Goal: Book appointment/travel/reservation

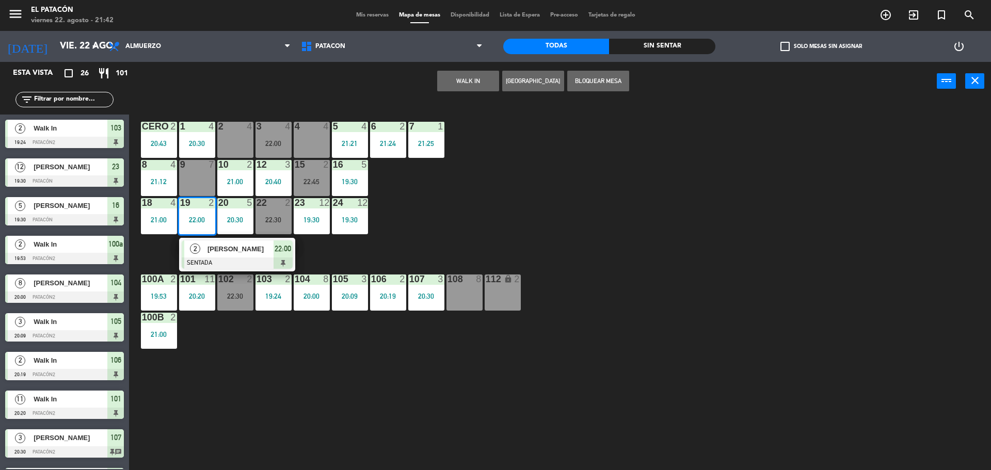
scroll to position [295, 0]
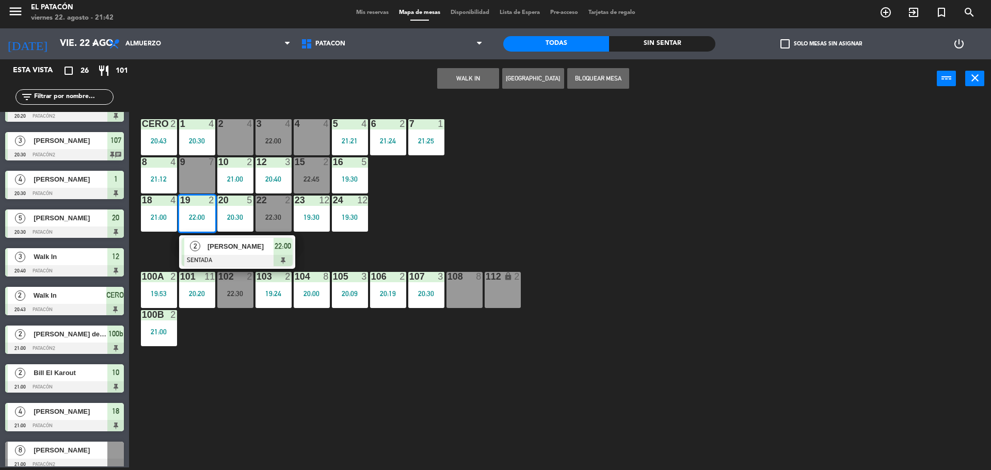
click at [401, 235] on div "1 4 20:30 2 4 3 4 22:00 4 4 5 4 21:21 6 2 21:24 7 1 21:25 CERO 2 20:43 8 4 21:1…" at bounding box center [565, 286] width 852 height 370
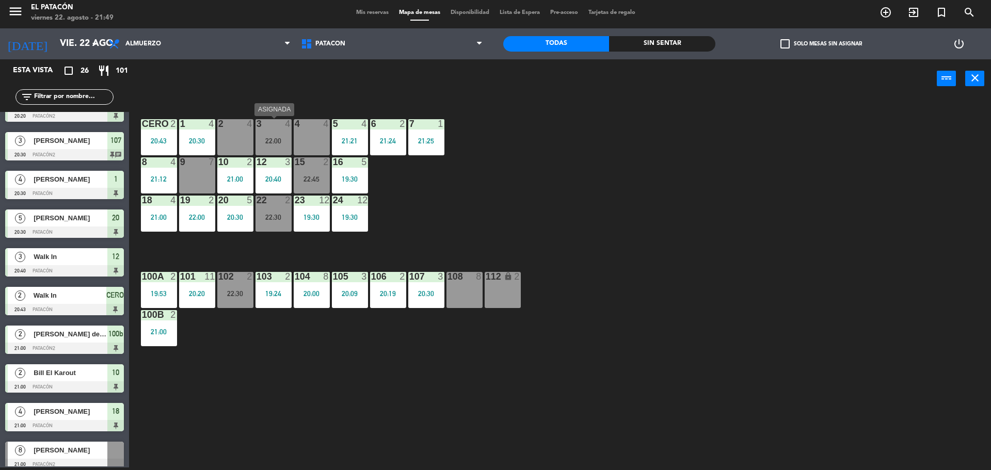
click at [286, 150] on div "3 4 22:00" at bounding box center [274, 137] width 36 height 36
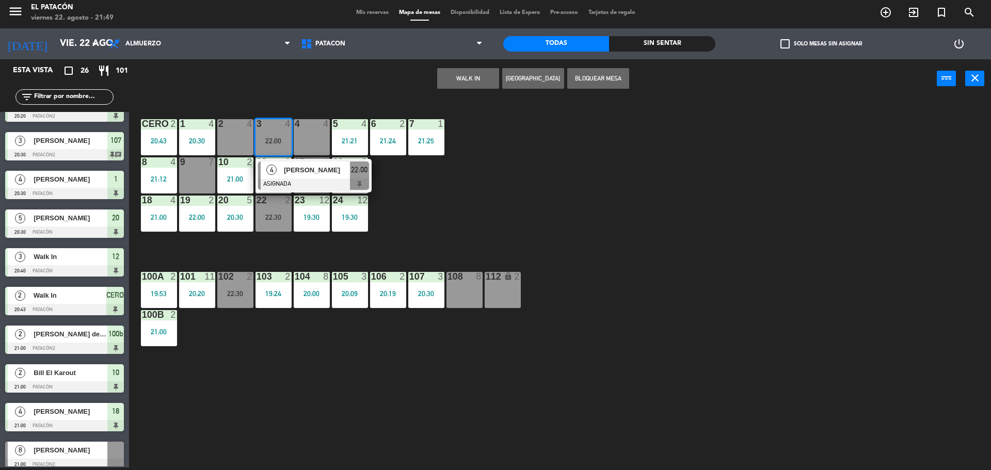
click at [782, 318] on div "1 4 20:30 2 4 3 4 22:00 4 [PERSON_NAME] ASIGNADA 22:00 4 4 5 4 21:21 6 2 21:24 …" at bounding box center [565, 286] width 852 height 370
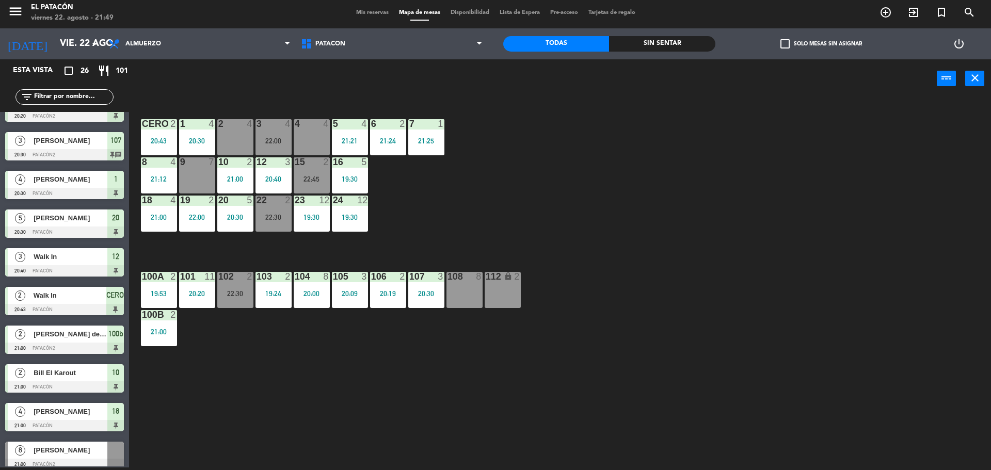
click at [304, 169] on div "15 2 22:45" at bounding box center [312, 175] width 36 height 36
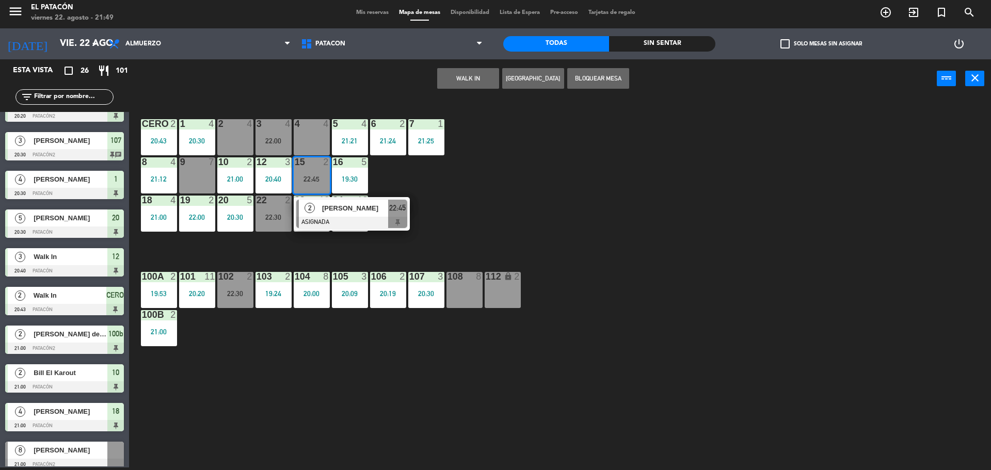
click at [473, 170] on div "1 4 20:30 2 4 3 4 22:00 4 4 5 4 21:21 6 2 21:24 7 1 21:25 CERO 2 20:43 8 4 21:1…" at bounding box center [565, 286] width 852 height 370
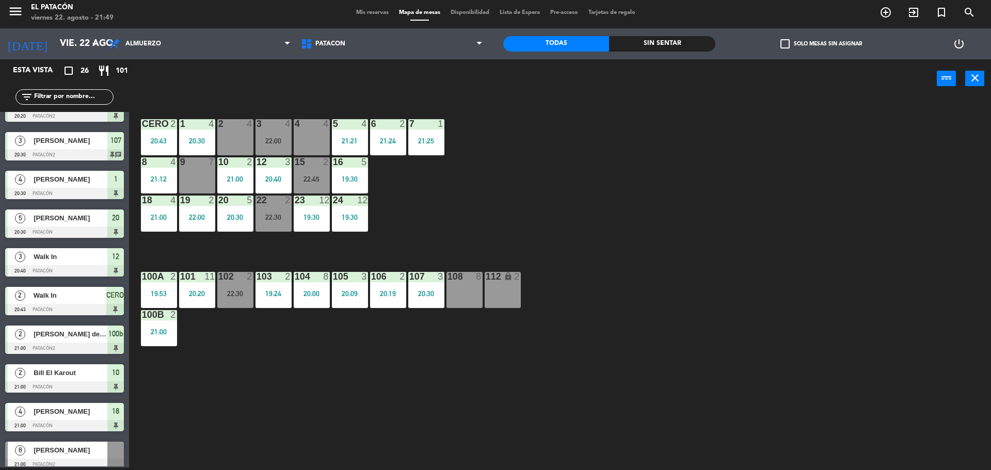
click at [269, 212] on div "22 2 22:30" at bounding box center [274, 214] width 36 height 36
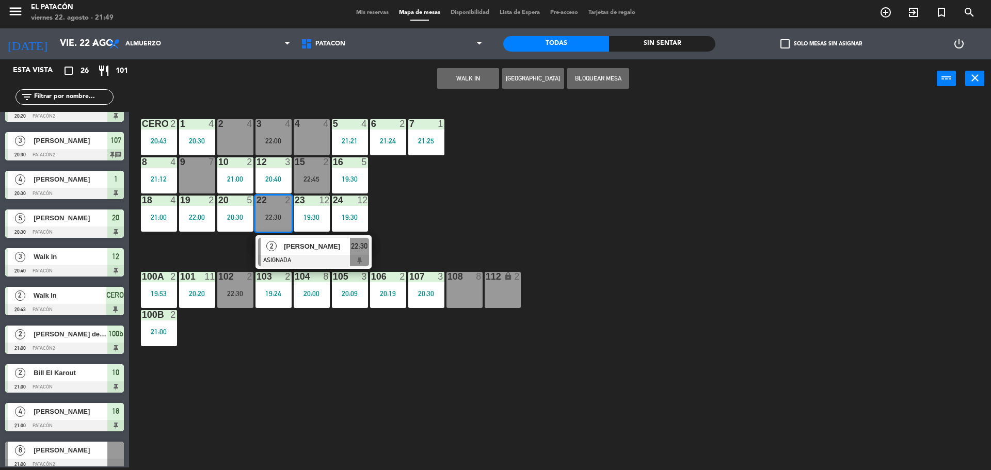
click at [307, 245] on span "[PERSON_NAME]" at bounding box center [317, 246] width 66 height 11
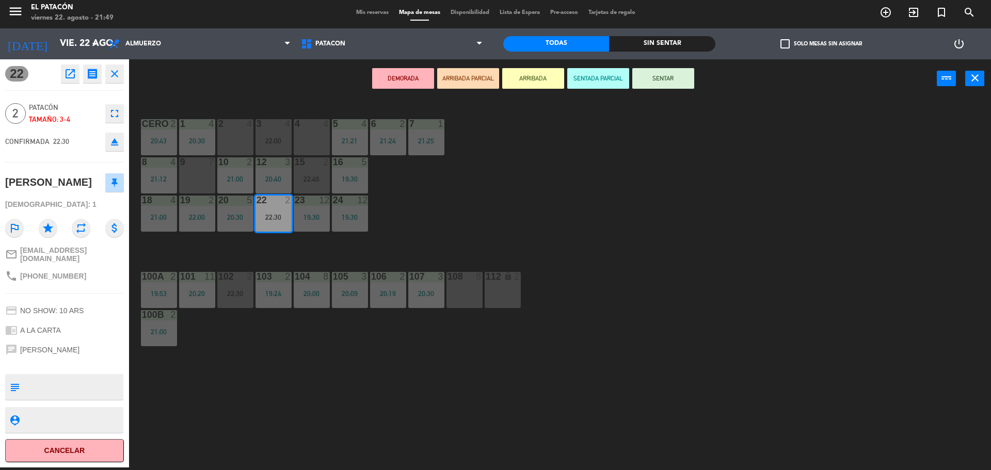
click at [562, 210] on div "1 4 20:30 2 4 3 4 22:00 4 4 5 4 21:21 6 2 21:24 7 1 21:25 CERO 2 20:43 8 4 21:1…" at bounding box center [565, 286] width 852 height 370
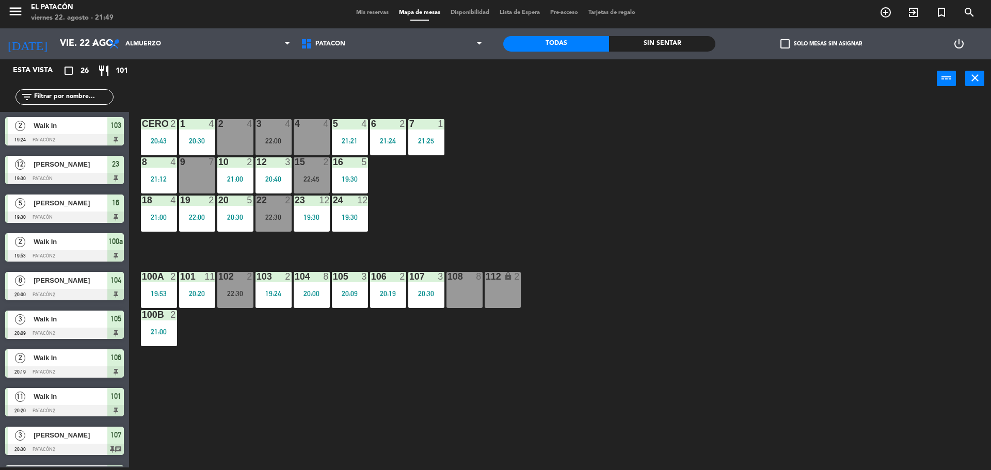
scroll to position [279, 0]
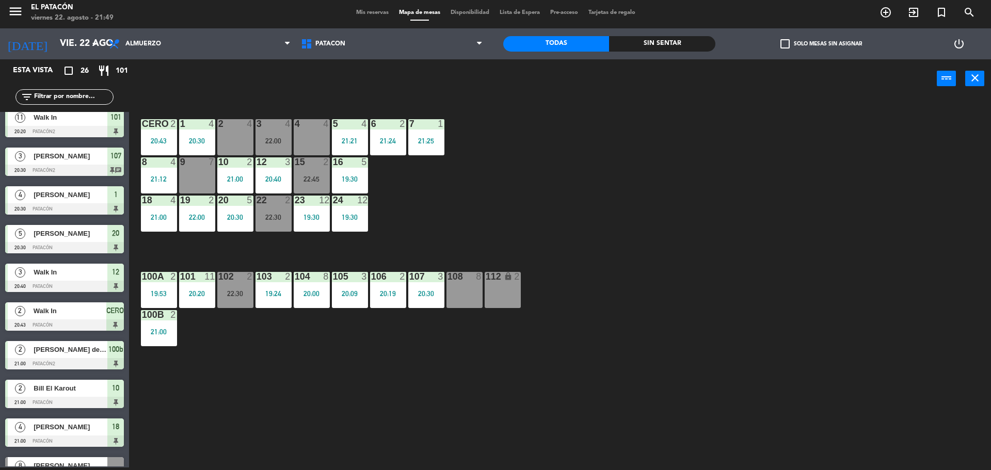
click at [269, 215] on div "22:30" at bounding box center [274, 217] width 36 height 7
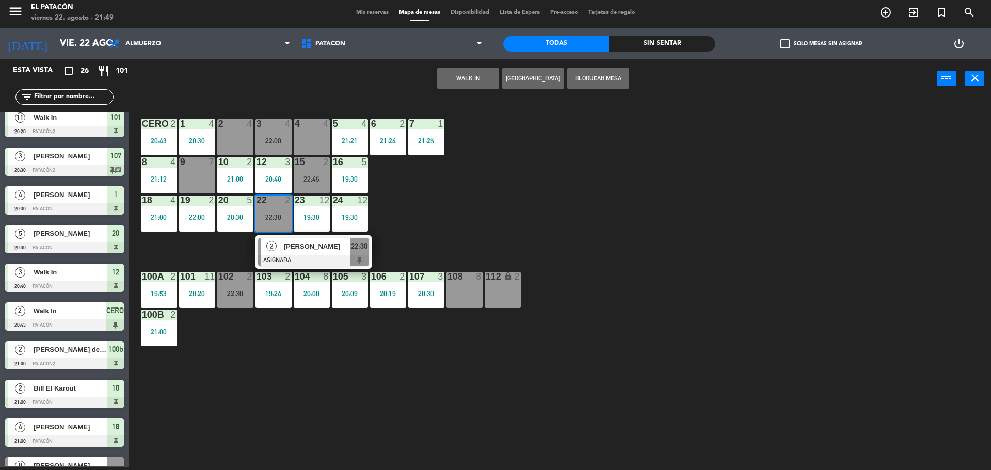
click at [292, 257] on div at bounding box center [313, 260] width 111 height 11
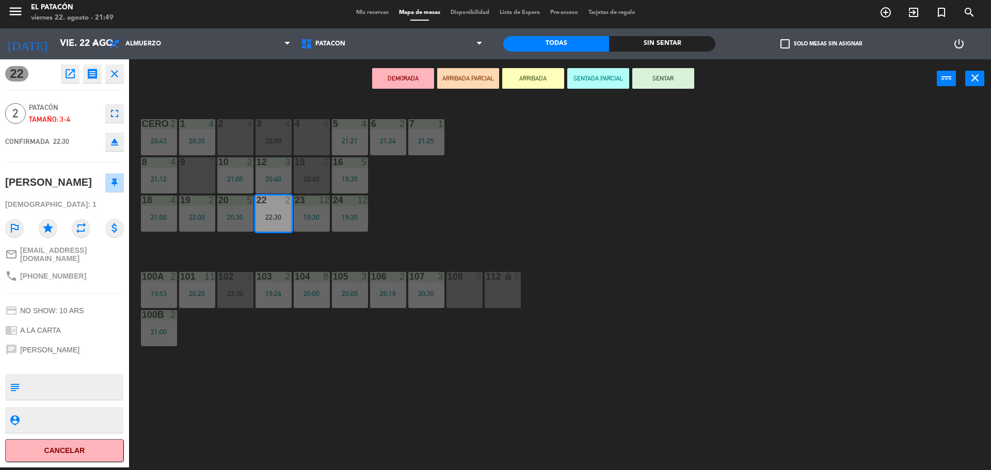
click at [462, 207] on div "1 4 20:30 2 4 3 4 22:00 4 4 5 4 21:21 6 2 21:24 7 1 21:25 CERO 2 20:43 8 4 21:1…" at bounding box center [565, 286] width 852 height 370
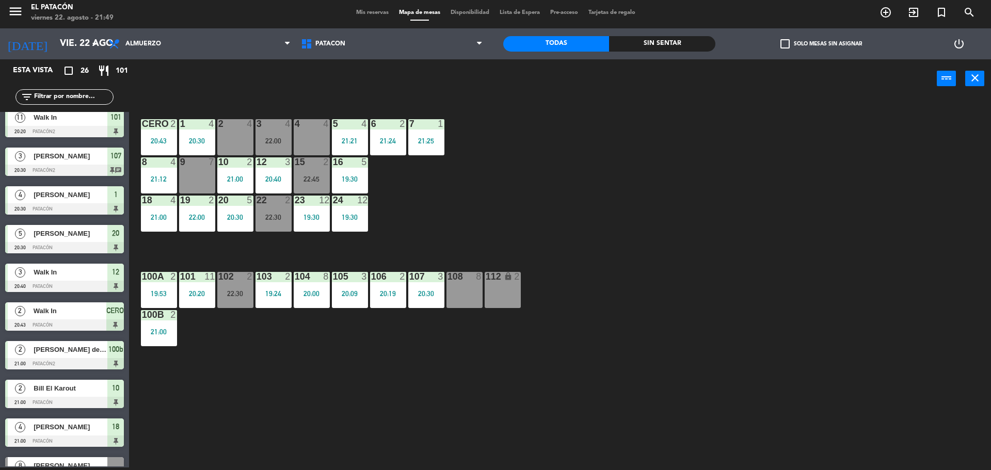
click at [648, 211] on div "1 4 20:30 2 4 3 4 22:00 4 4 5 4 21:21 6 2 21:24 7 1 21:25 CERO 2 20:43 8 4 21:1…" at bounding box center [565, 286] width 852 height 370
click at [232, 295] on div "22:30" at bounding box center [235, 293] width 36 height 7
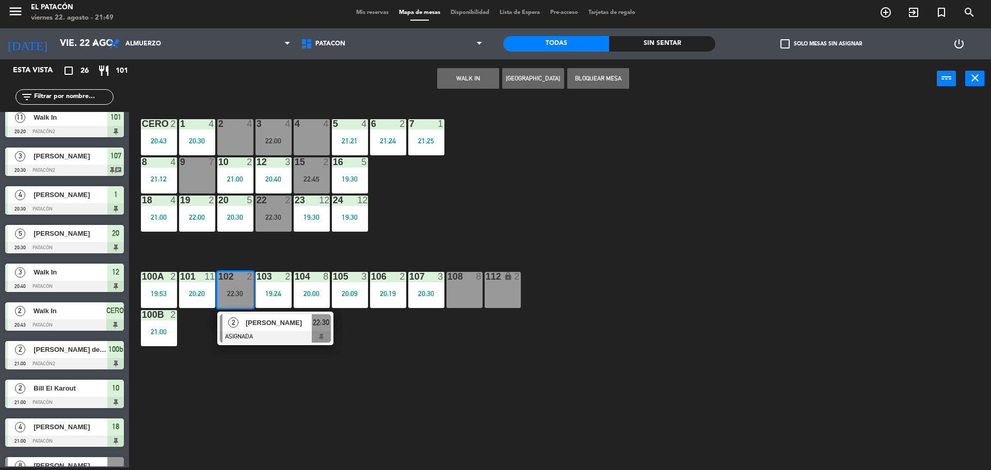
click at [242, 345] on div "2 [PERSON_NAME] ASIGNADA 22:30" at bounding box center [275, 329] width 116 height 34
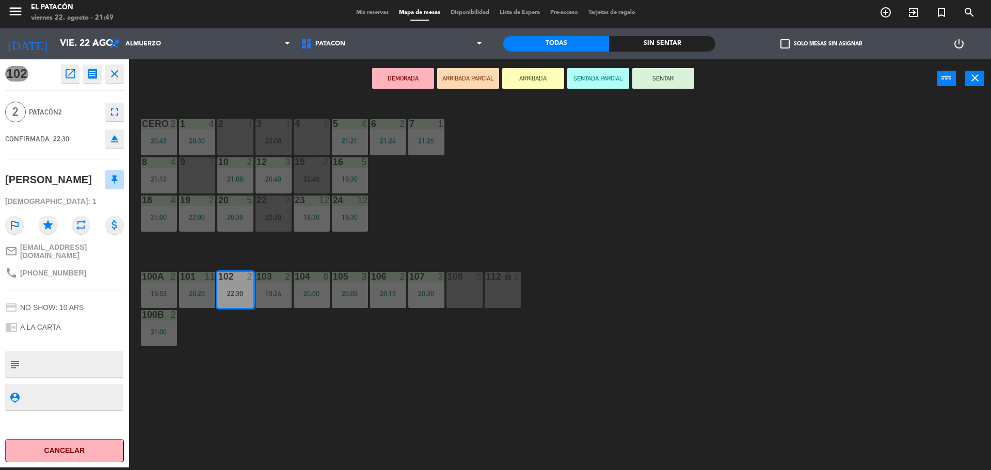
click at [656, 211] on div "1 4 20:30 2 4 3 4 22:00 4 4 5 4 21:21 6 2 21:24 7 1 21:25 CERO 2 20:43 8 4 21:1…" at bounding box center [565, 286] width 852 height 370
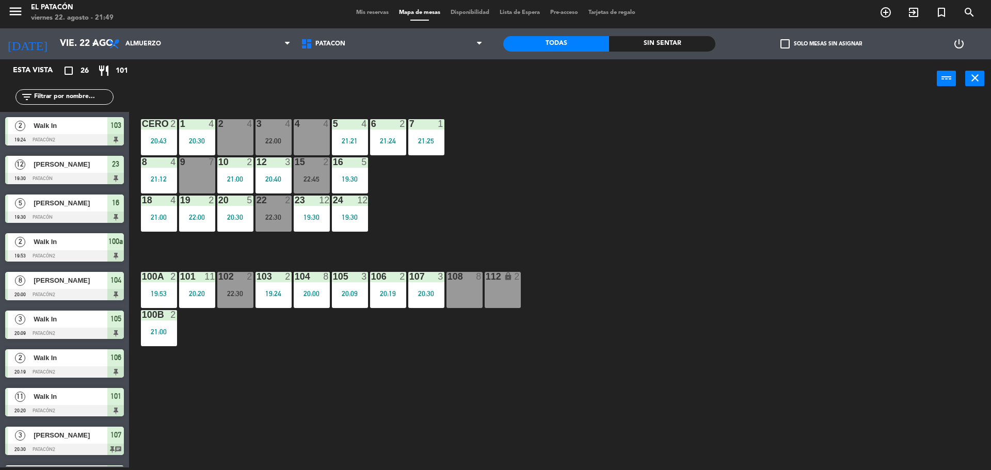
scroll to position [241, 0]
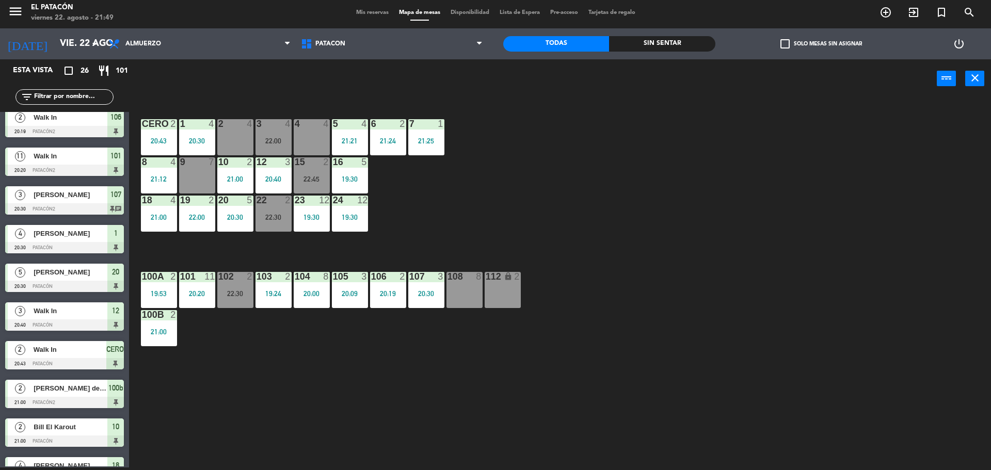
click at [309, 190] on div "15 2 22:45" at bounding box center [312, 175] width 36 height 36
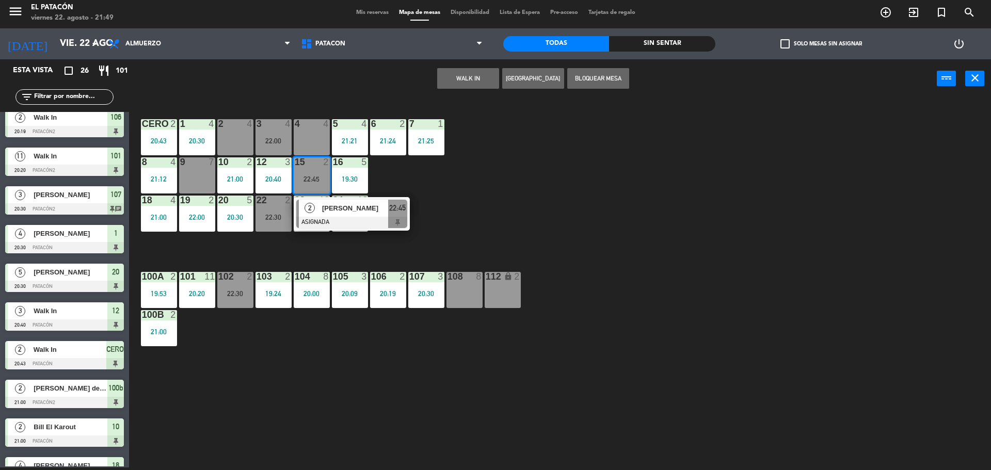
click at [663, 183] on div "1 4 20:30 2 4 3 4 22:00 4 4 5 4 21:21 6 2 21:24 7 1 21:25 CERO 2 20:43 8 4 21:1…" at bounding box center [565, 286] width 852 height 370
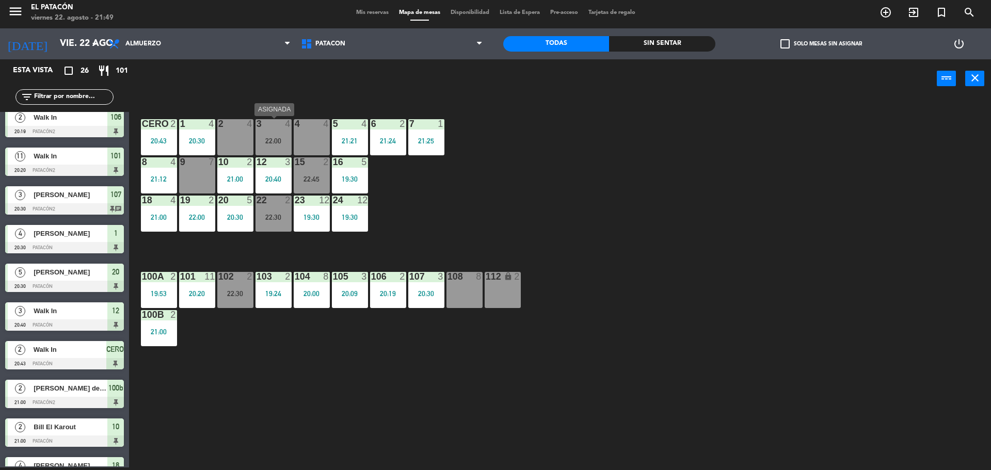
click at [279, 134] on div "3 4 22:00" at bounding box center [274, 137] width 36 height 36
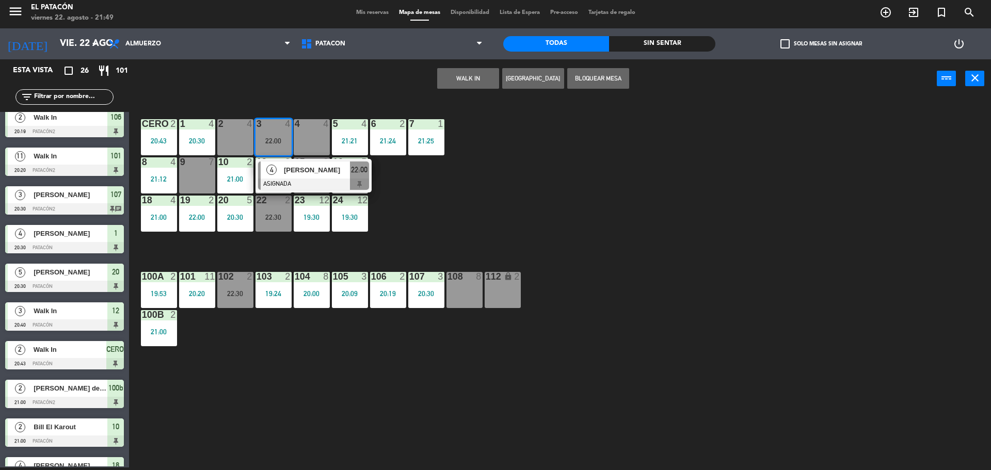
click at [299, 171] on span "[PERSON_NAME]" at bounding box center [317, 170] width 66 height 11
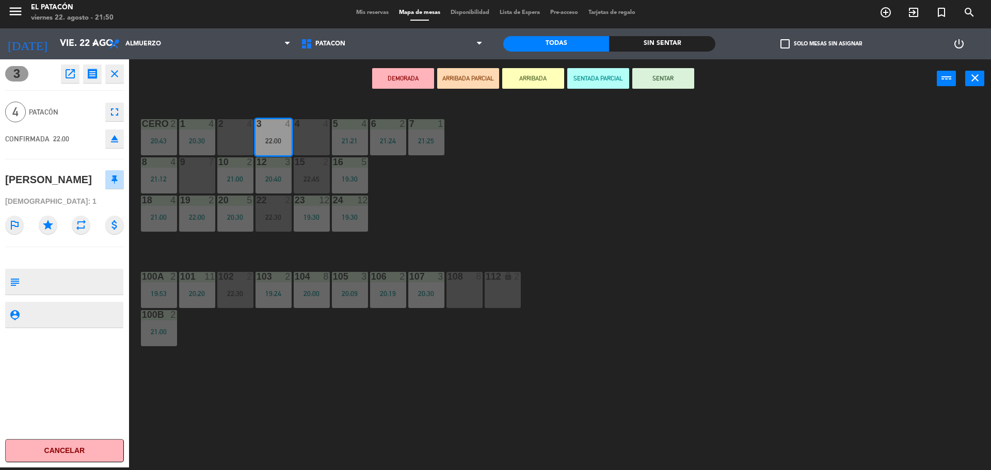
click at [723, 206] on div "1 4 20:30 2 4 3 4 22:00 4 4 5 4 21:21 6 2 21:24 7 1 21:25 CERO 2 20:43 8 4 21:1…" at bounding box center [565, 286] width 852 height 370
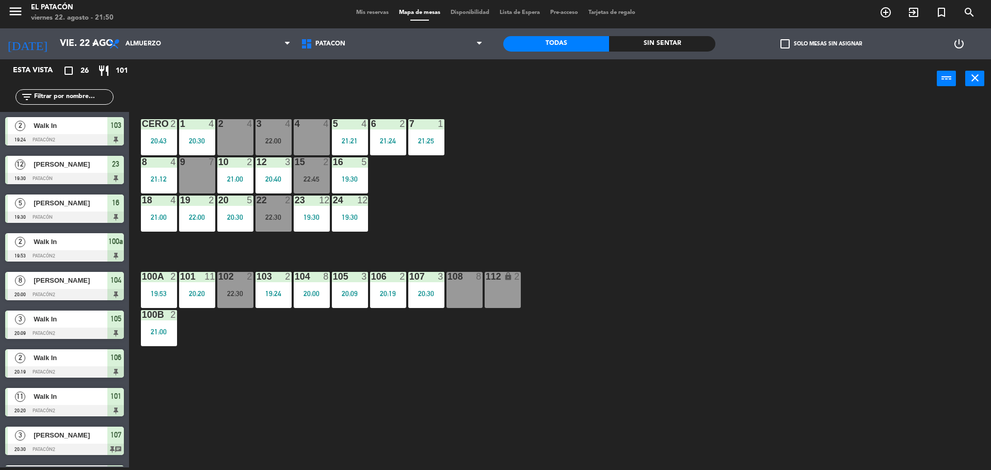
scroll to position [163, 0]
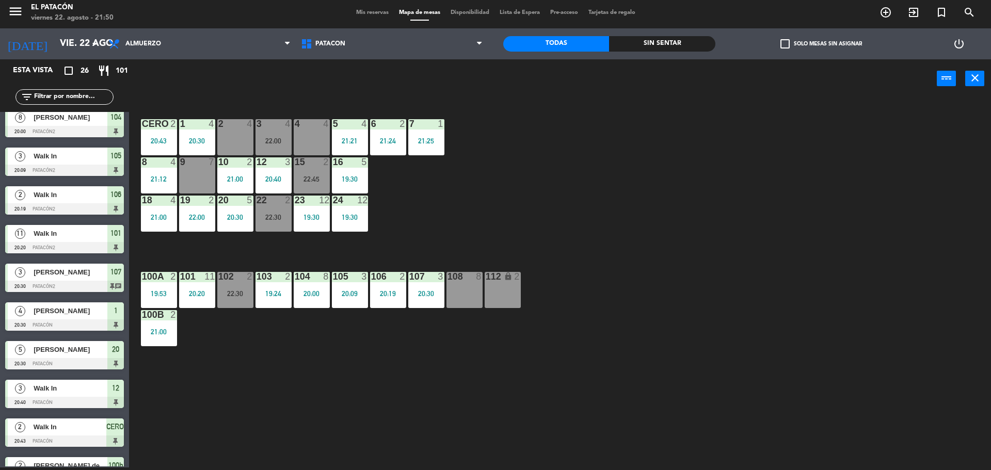
click at [284, 205] on div "22 2" at bounding box center [274, 201] width 36 height 10
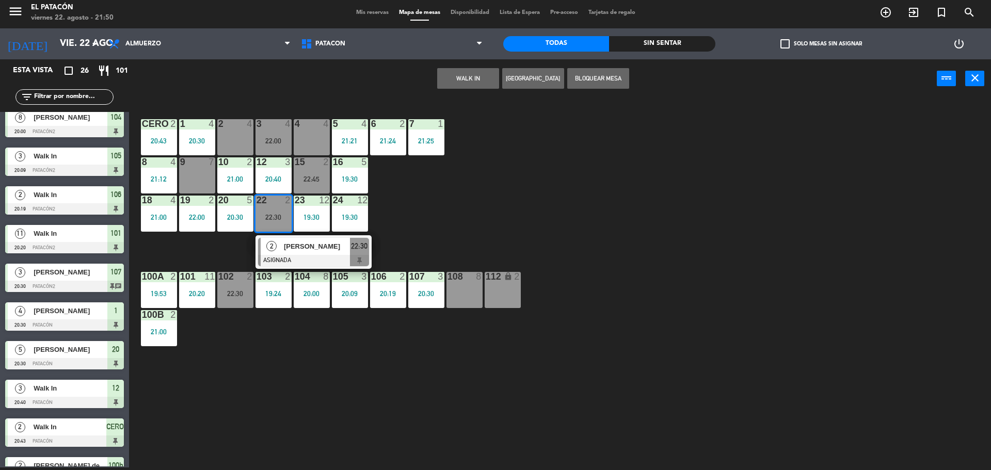
click at [682, 201] on div "1 4 20:30 2 4 3 4 22:00 4 4 5 4 21:21 6 2 21:24 7 1 21:25 CERO 2 20:43 8 4 21:1…" at bounding box center [565, 286] width 852 height 370
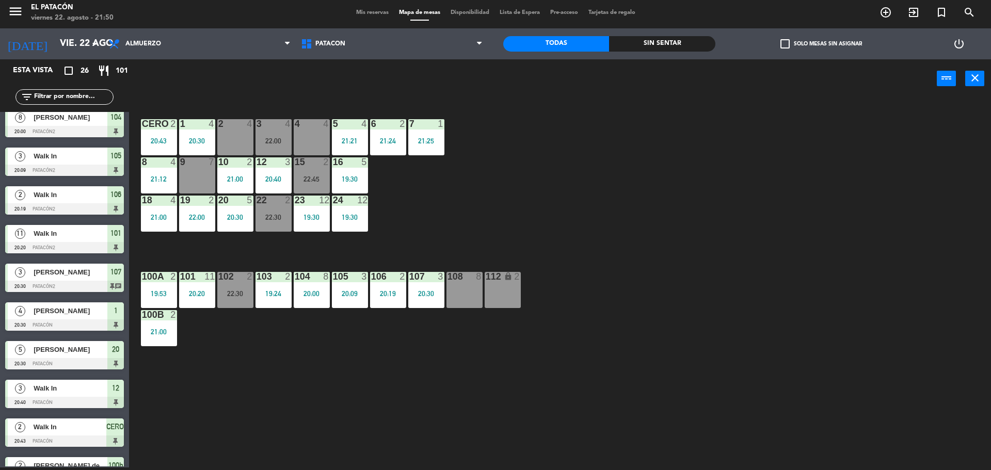
click at [314, 171] on div "15 2 22:45" at bounding box center [312, 175] width 36 height 36
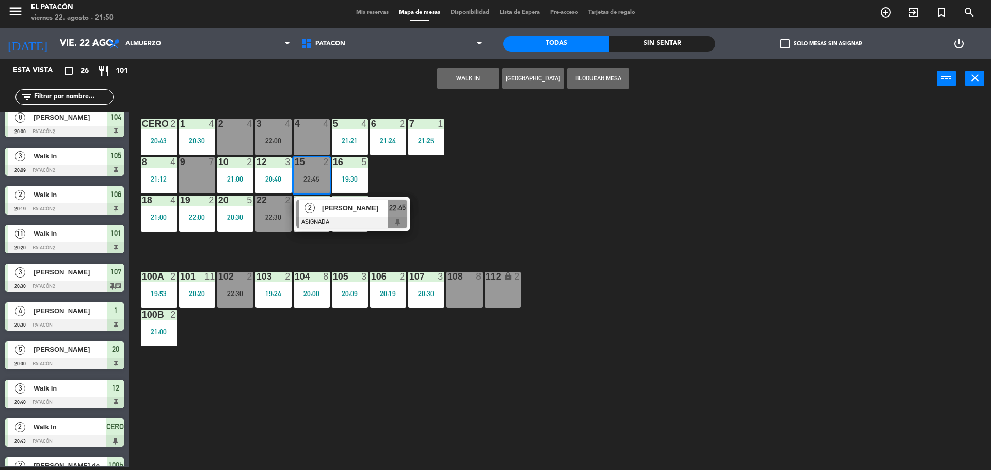
click at [729, 186] on div "1 4 20:30 2 4 3 4 22:00 4 4 5 4 21:21 6 2 21:24 7 1 21:25 CERO 2 20:43 8 4 21:1…" at bounding box center [565, 286] width 852 height 370
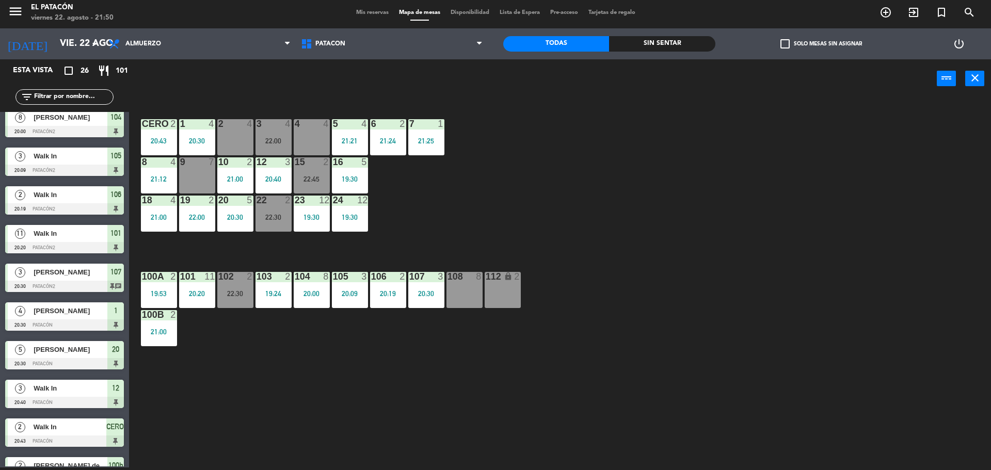
click at [375, 222] on div "1 4 20:30 2 4 3 4 22:00 4 4 5 4 21:21 6 2 21:24 7 1 21:25 CERO 2 20:43 8 4 21:1…" at bounding box center [565, 286] width 852 height 370
click at [368, 212] on div "24 12 19:30" at bounding box center [350, 214] width 36 height 36
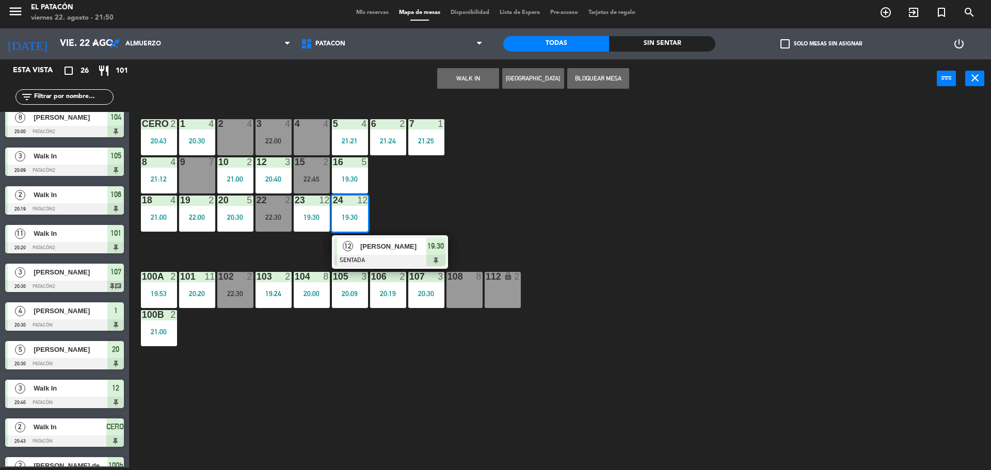
click at [370, 239] on div "[PERSON_NAME]" at bounding box center [392, 246] width 67 height 17
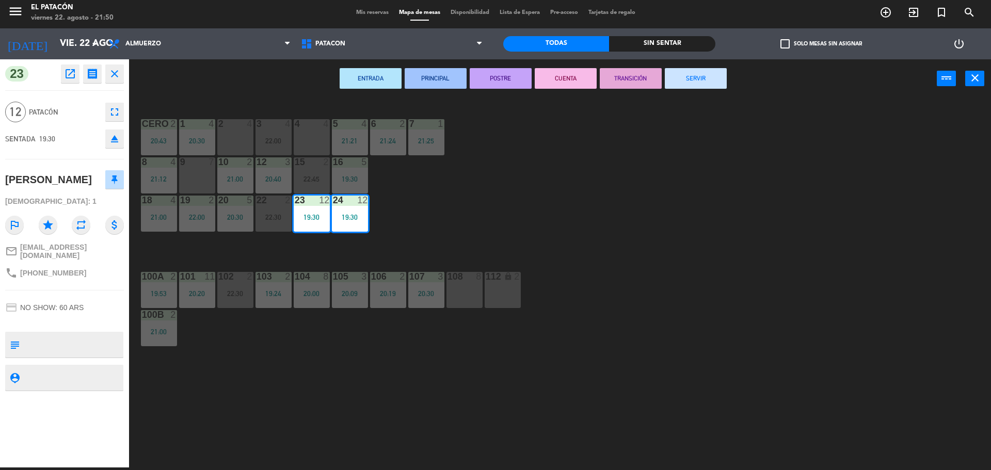
click at [582, 70] on button "CUENTA" at bounding box center [566, 78] width 62 height 21
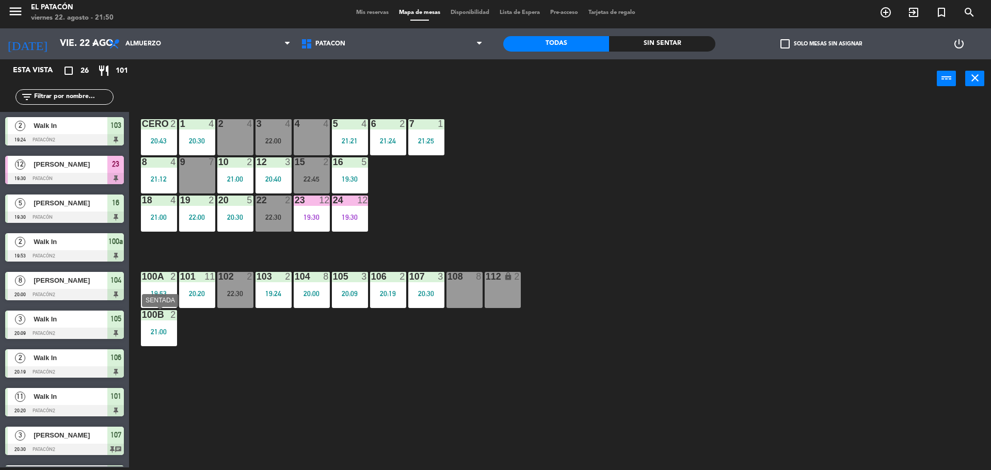
click at [163, 320] on div "100b 2" at bounding box center [159, 315] width 36 height 10
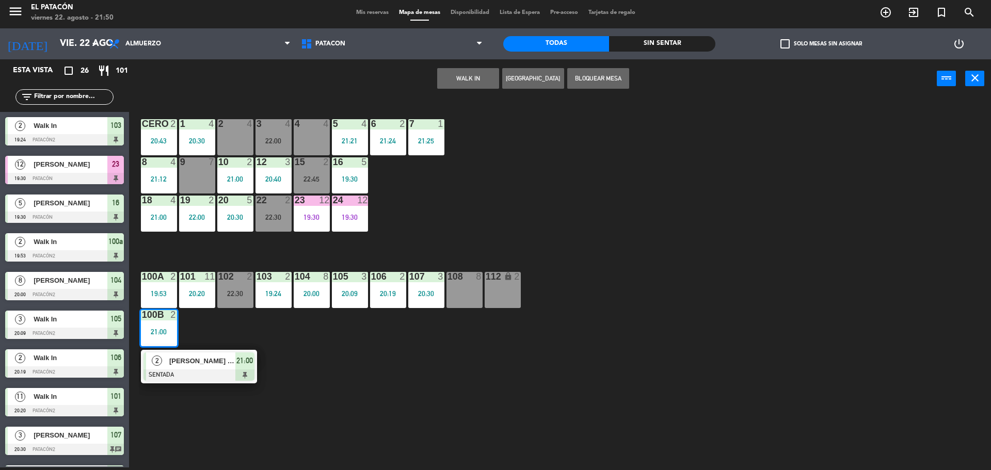
click at [192, 372] on div at bounding box center [199, 375] width 111 height 11
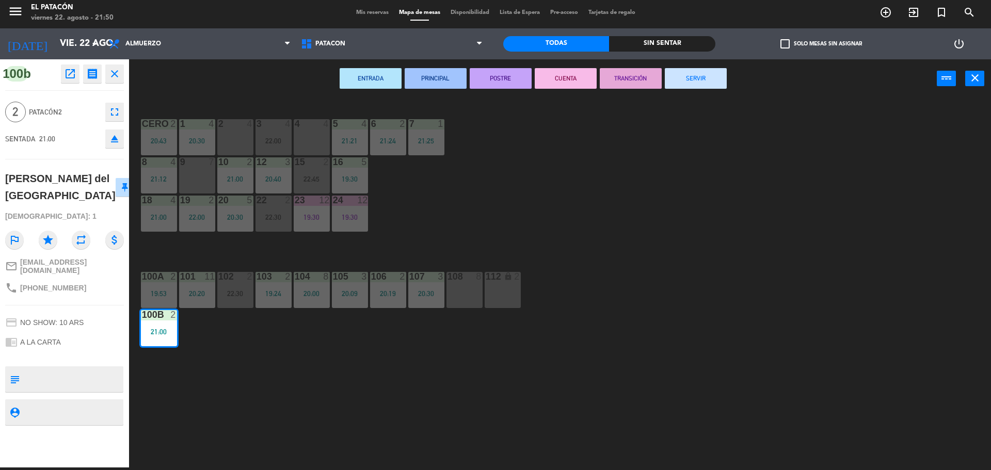
click at [645, 180] on div "1 4 20:30 2 4 3 4 22:00 4 4 5 4 21:21 6 2 21:24 7 1 21:25 CERO 2 20:43 8 4 21:1…" at bounding box center [565, 286] width 852 height 370
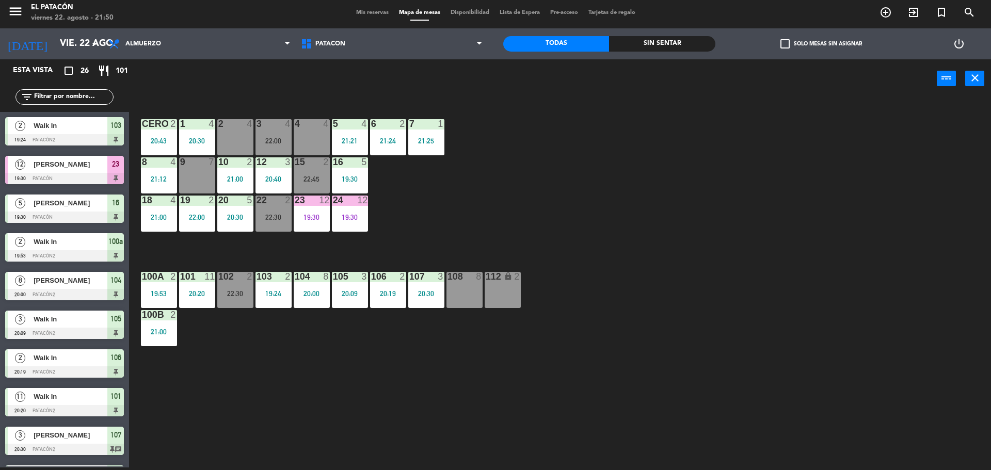
scroll to position [3, 0]
click at [145, 295] on div "19:53" at bounding box center [159, 293] width 36 height 7
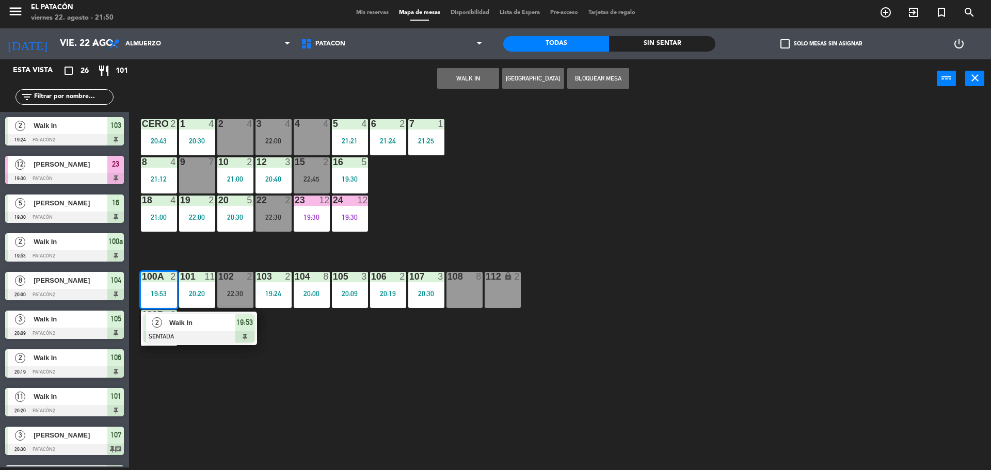
click at [196, 321] on span "Walk In" at bounding box center [202, 322] width 66 height 11
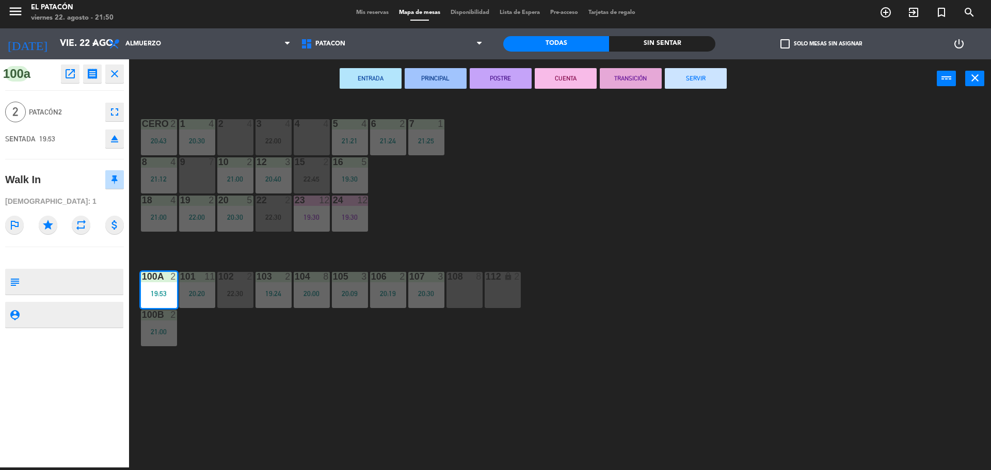
click at [643, 191] on div "1 4 20:30 2 4 3 4 22:00 4 4 5 4 21:21 6 2 21:24 7 1 21:25 CERO 2 20:43 8 4 21:1…" at bounding box center [565, 286] width 852 height 370
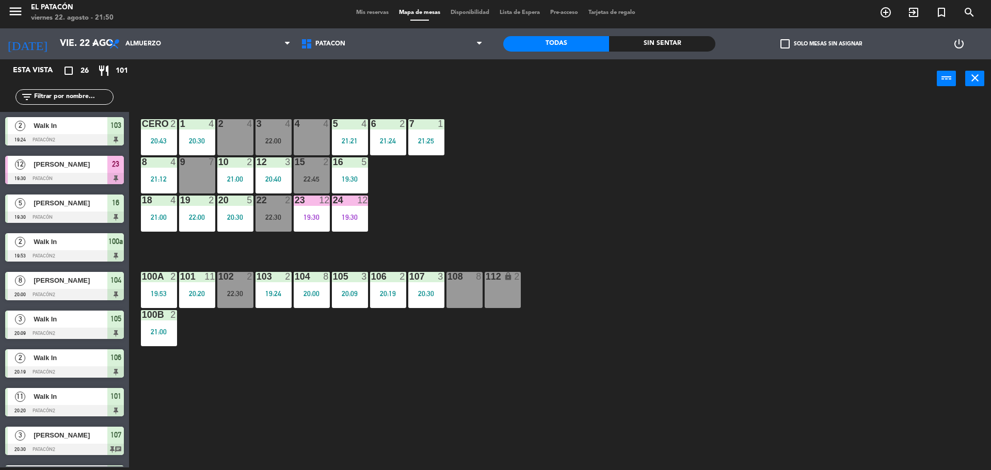
click at [138, 293] on main "1 4 20:30 2 4 3 4 22:00 4 4 5 4 21:21 6 2 21:24 7 1 21:25 CERO 2 20:43 8 4 21:1…" at bounding box center [560, 280] width 862 height 379
click at [162, 295] on div "19:53" at bounding box center [159, 293] width 36 height 7
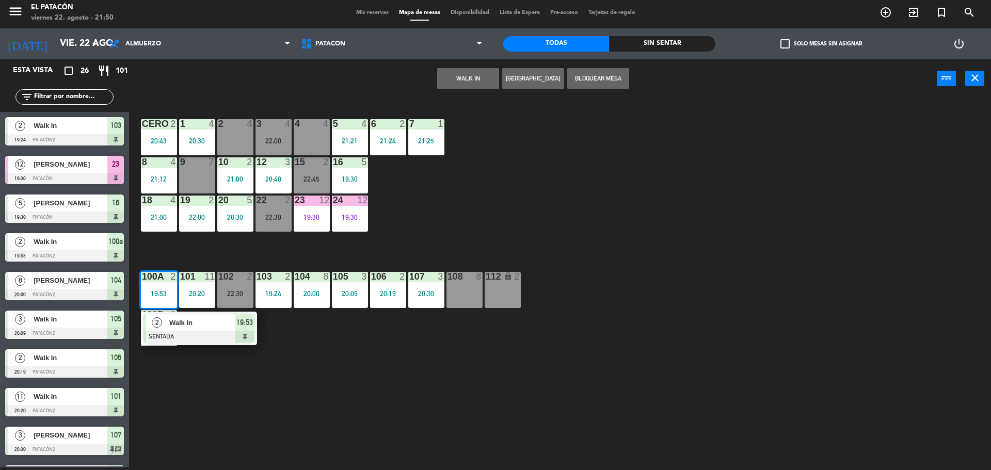
click at [177, 324] on span "Walk In" at bounding box center [202, 322] width 66 height 11
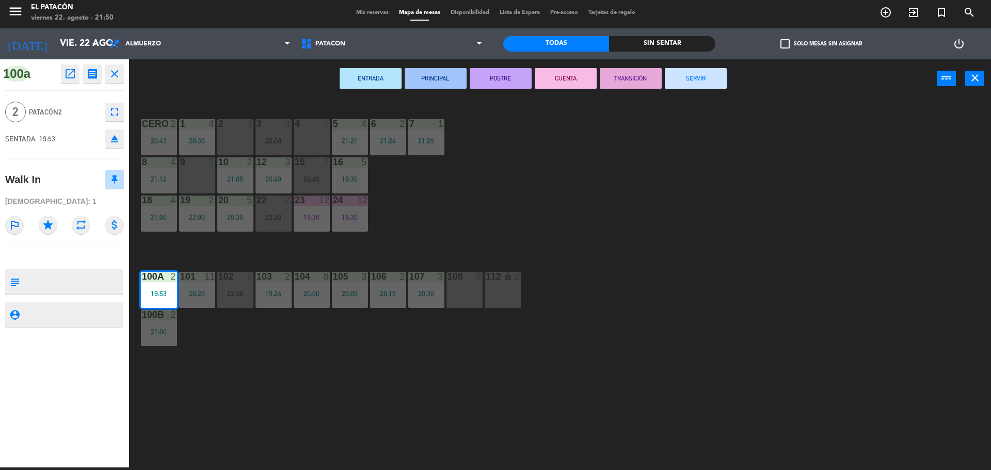
click at [576, 82] on button "CUENTA" at bounding box center [566, 78] width 62 height 21
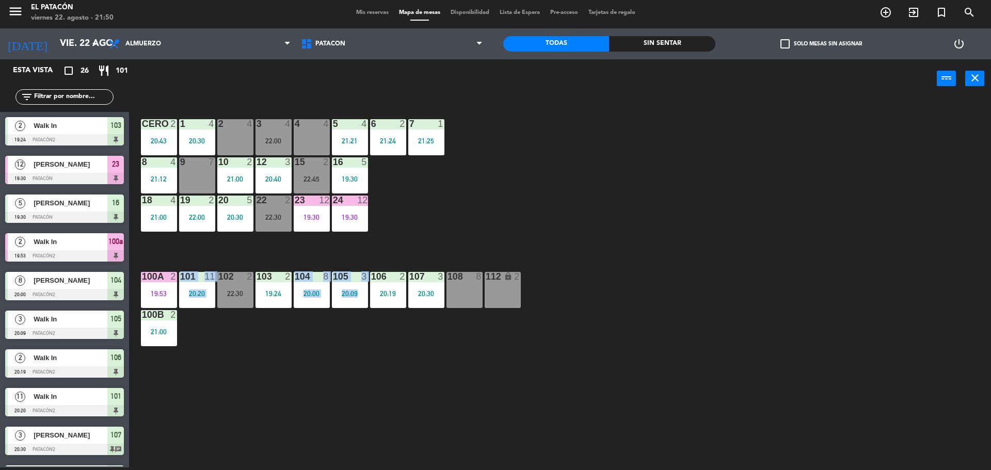
drag, startPoint x: 513, startPoint y: 210, endPoint x: 355, endPoint y: 393, distance: 241.9
click at [355, 393] on div "1 4 20:30 2 4 3 4 22:00 4 4 5 4 21:21 6 2 21:24 7 1 21:25 CERO 2 20:43 8 4 21:1…" at bounding box center [565, 286] width 852 height 370
click at [374, 287] on div "106 2 20:19" at bounding box center [388, 290] width 36 height 36
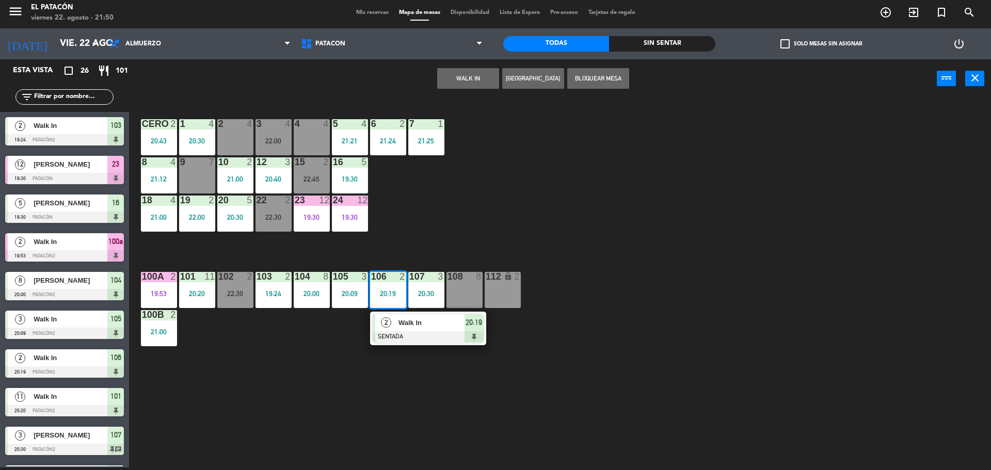
click at [525, 211] on div "1 4 20:30 2 4 3 4 22:00 4 4 5 4 21:21 6 2 21:24 7 1 21:25 CERO 2 20:43 8 4 21:1…" at bounding box center [565, 286] width 852 height 370
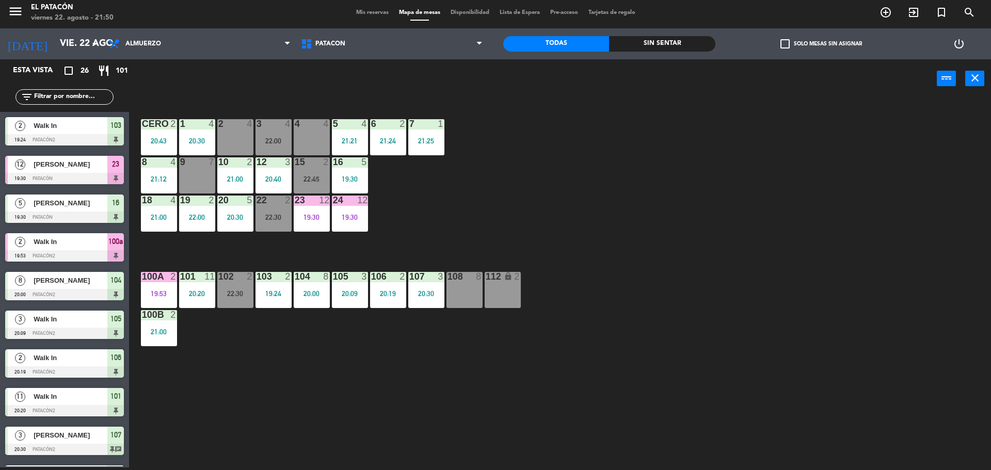
click at [284, 293] on div "19:24" at bounding box center [274, 293] width 36 height 7
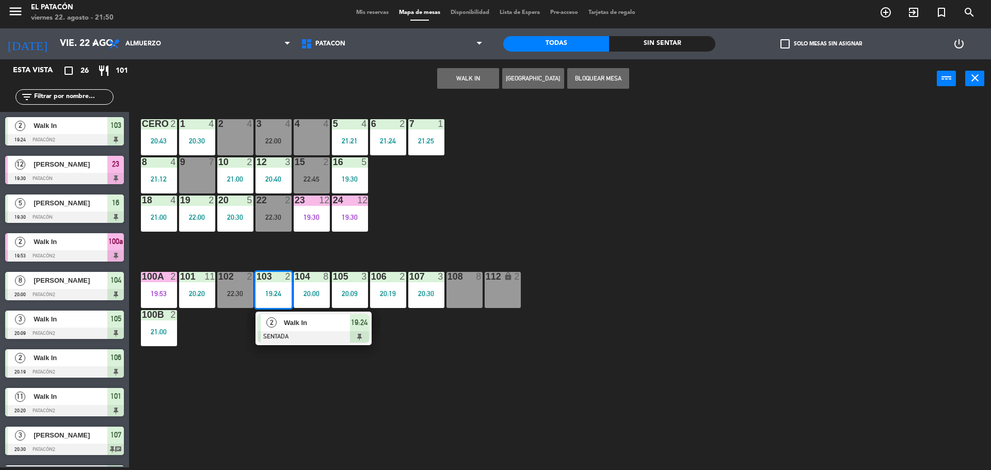
click at [642, 178] on div "1 4 20:30 2 4 3 4 22:00 4 4 5 4 21:21 6 2 21:24 7 1 21:25 CERO 2 20:43 8 4 21:1…" at bounding box center [565, 286] width 852 height 370
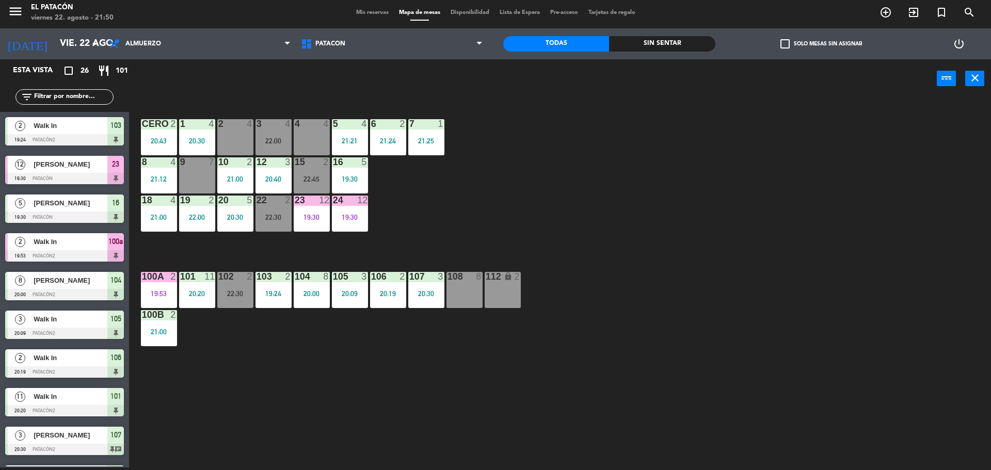
click at [263, 294] on div "19:24" at bounding box center [274, 293] width 36 height 7
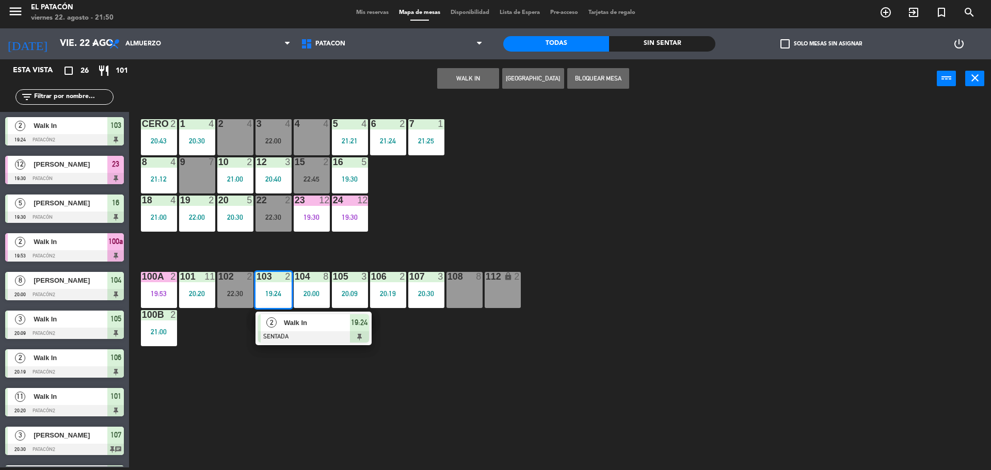
click at [288, 332] on div at bounding box center [313, 336] width 111 height 11
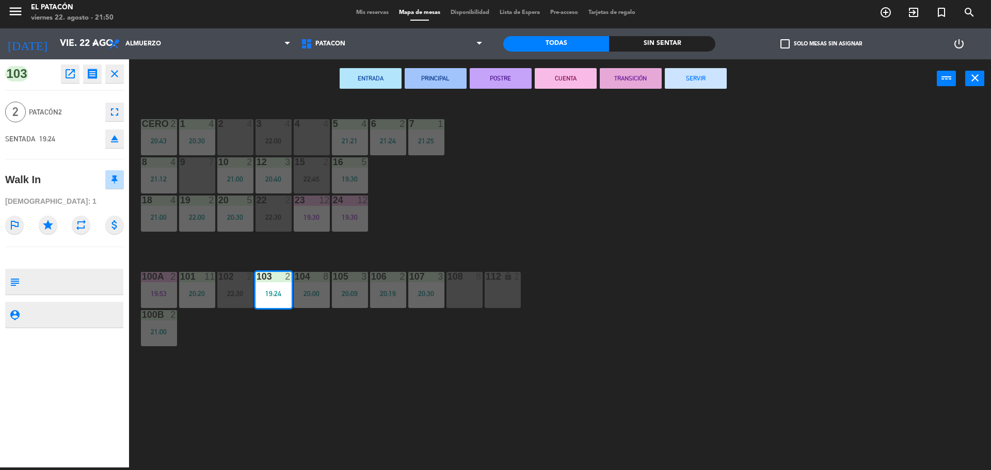
click at [577, 82] on button "CUENTA" at bounding box center [566, 78] width 62 height 21
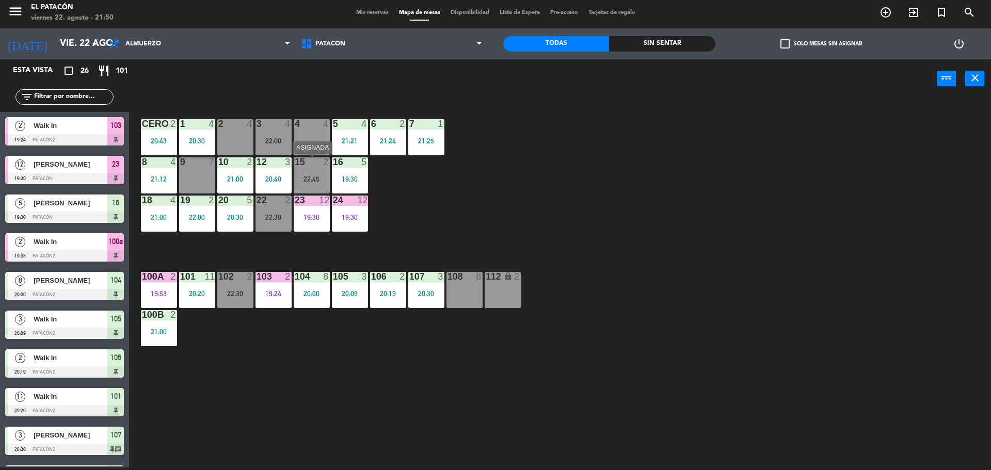
click at [327, 179] on div "22:45" at bounding box center [312, 179] width 36 height 7
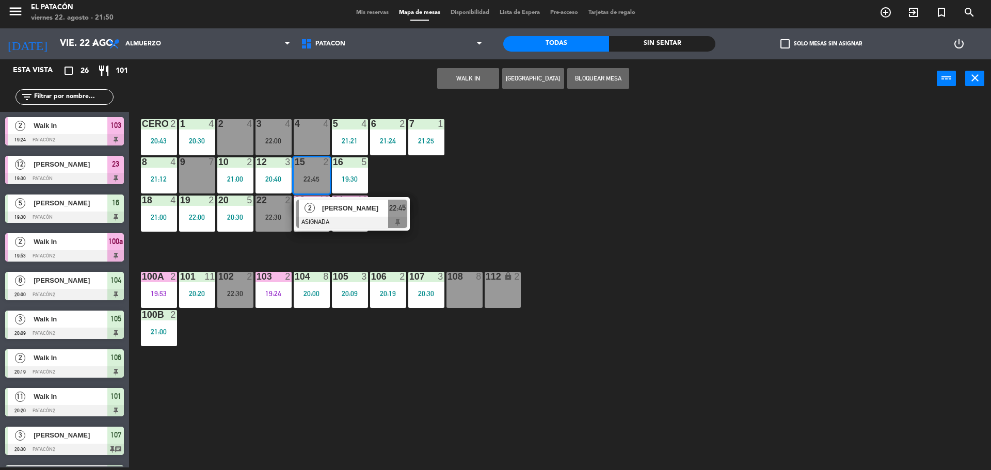
click at [571, 149] on div "1 4 20:30 2 4 3 4 22:00 4 4 5 4 21:21 6 2 21:24 7 1 21:25 CERO 2 20:43 8 4 21:1…" at bounding box center [565, 286] width 852 height 370
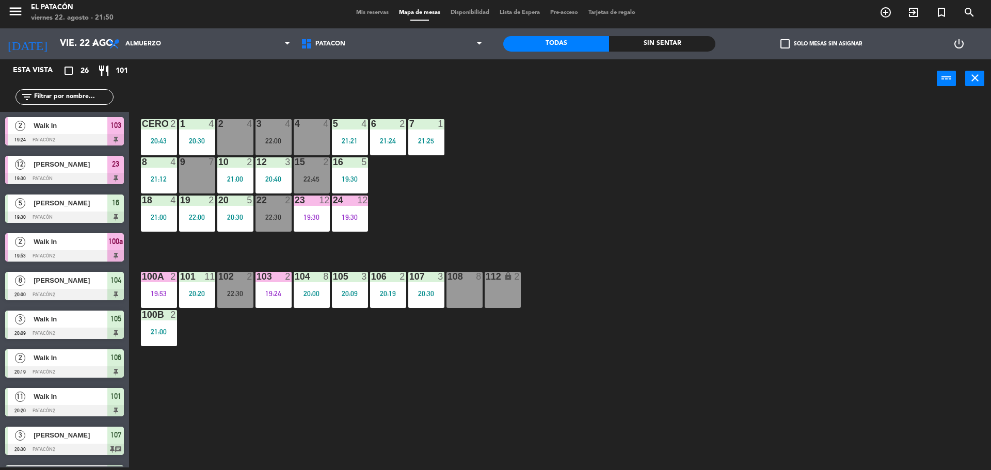
click at [293, 213] on div "1 4 20:30 2 4 3 4 22:00 4 4 5 4 21:21 6 2 21:24 7 1 21:25 CERO 2 20:43 8 4 21:1…" at bounding box center [565, 286] width 852 height 370
click at [100, 57] on div "[DATE] vie. 22 ago. arrow_drop_down" at bounding box center [51, 43] width 103 height 31
click at [94, 51] on input "vie. 22 ago." at bounding box center [115, 44] width 120 height 21
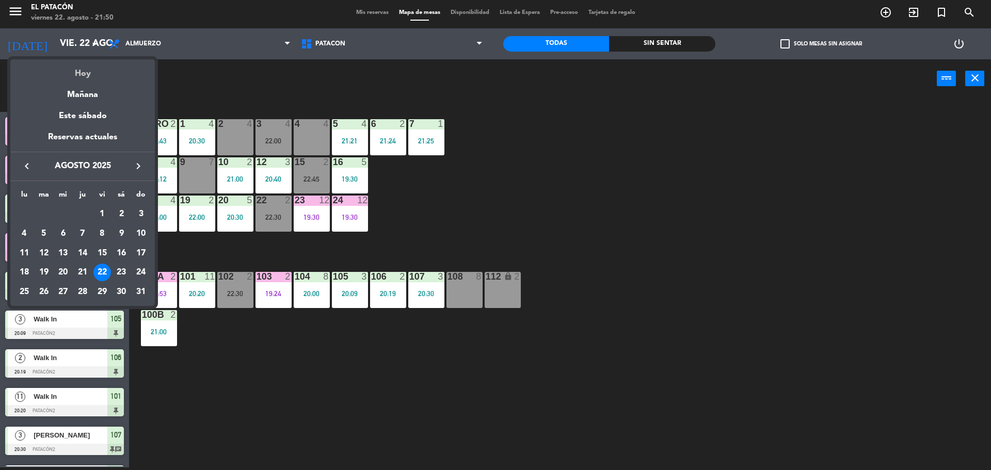
click at [82, 76] on div "Hoy" at bounding box center [82, 69] width 145 height 21
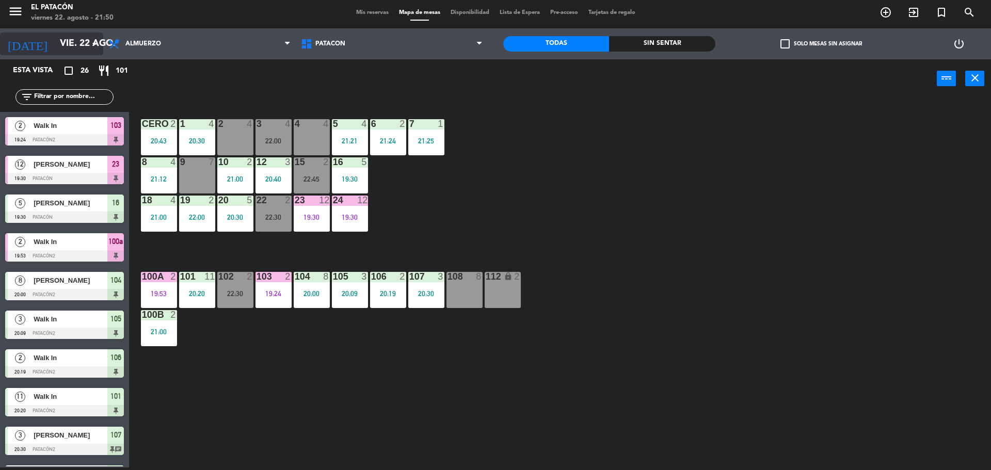
click at [90, 41] on icon "arrow_drop_down" at bounding box center [94, 44] width 12 height 12
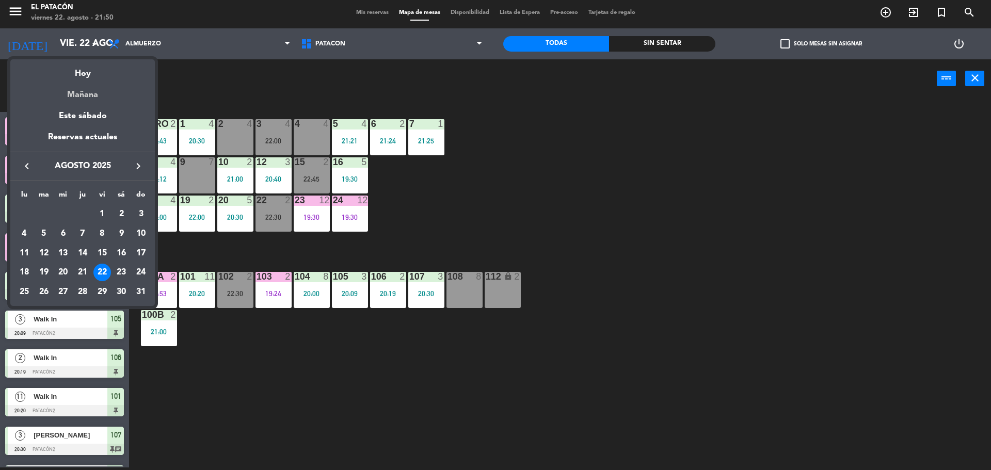
click at [93, 98] on div "Mañana" at bounding box center [82, 91] width 145 height 21
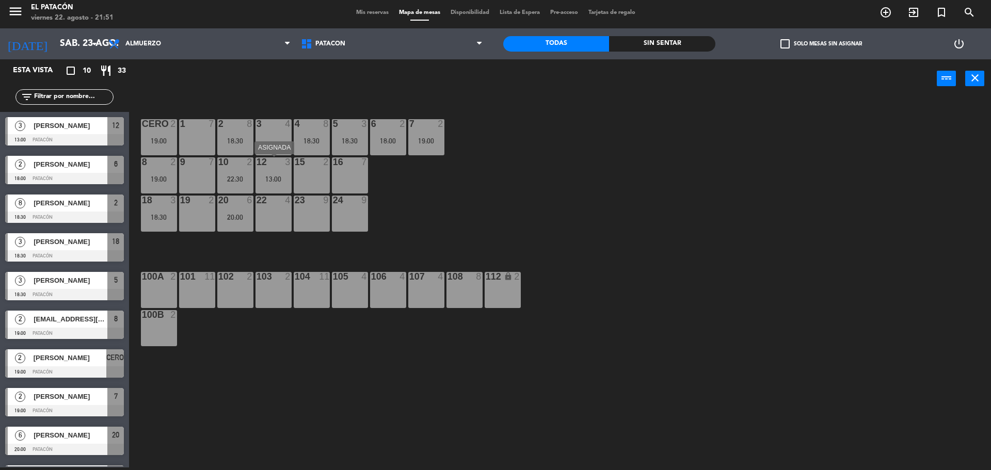
click at [256, 180] on div "13:00" at bounding box center [274, 179] width 36 height 7
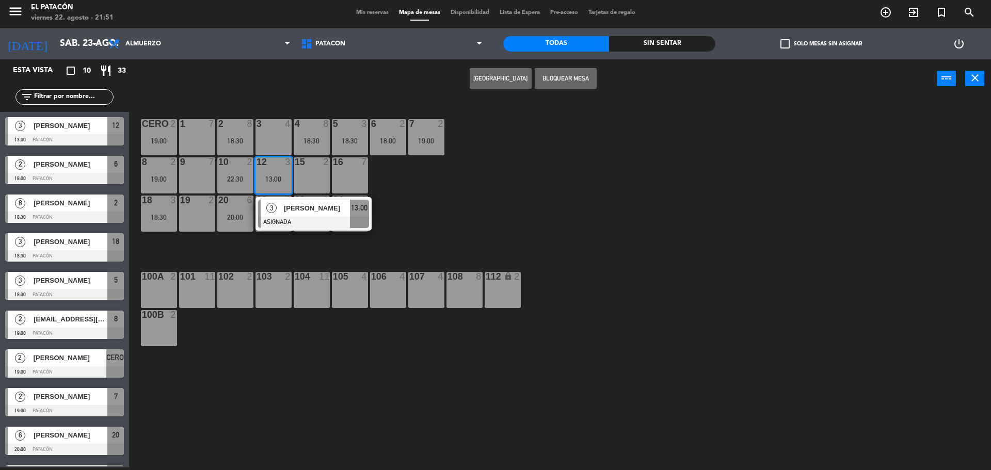
click at [573, 204] on div "1 7 2 8 18:30 3 4 4 8 18:30 5 3 18:30 6 2 18:00 7 2 19:00 CERO 2 19:00 8 2 19:0…" at bounding box center [565, 286] width 852 height 370
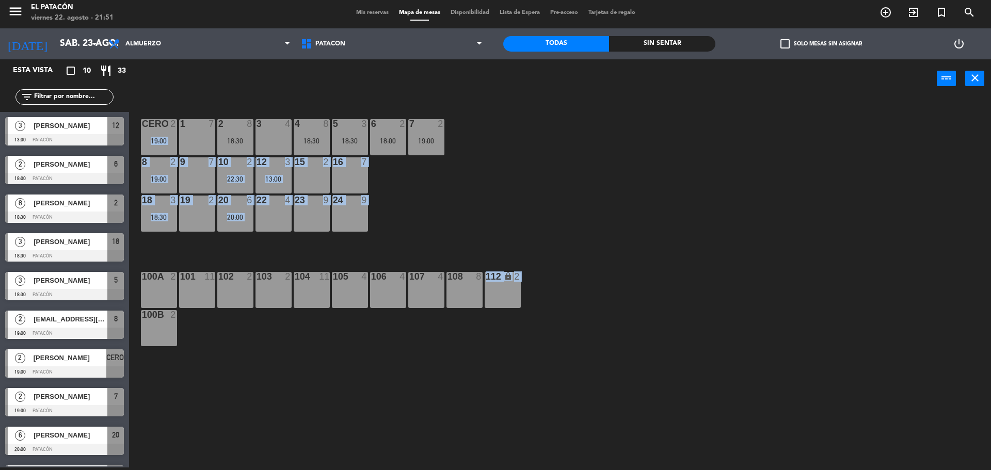
drag, startPoint x: 686, startPoint y: 335, endPoint x: 42, endPoint y: 14, distance: 719.6
click at [169, 117] on div "1 7 2 8 18:30 3 4 4 8 18:30 5 3 18:30 6 2 18:00 7 2 19:00 CERO 2 19:00 8 2 19:0…" at bounding box center [565, 286] width 852 height 370
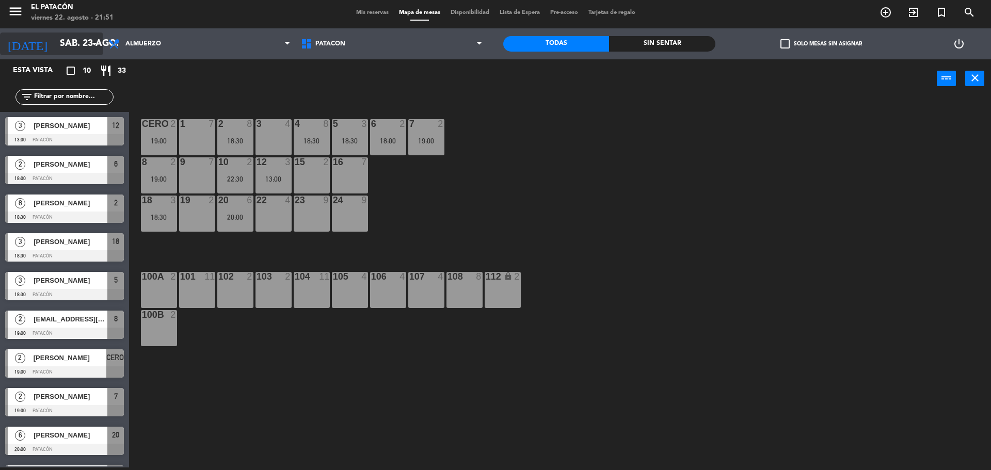
click at [62, 42] on input "sáb. 23 ago." at bounding box center [115, 44] width 120 height 21
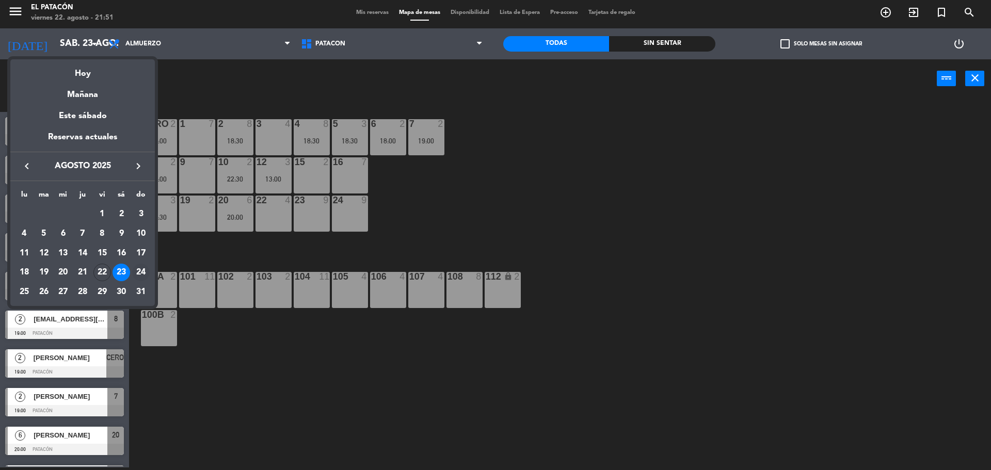
click at [139, 270] on div "24" at bounding box center [141, 273] width 18 height 18
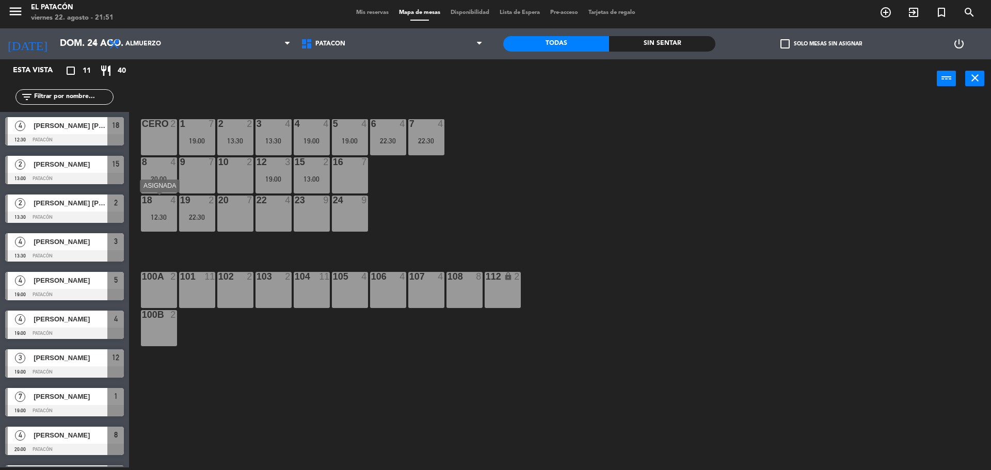
click at [141, 218] on div "12:30" at bounding box center [159, 217] width 36 height 7
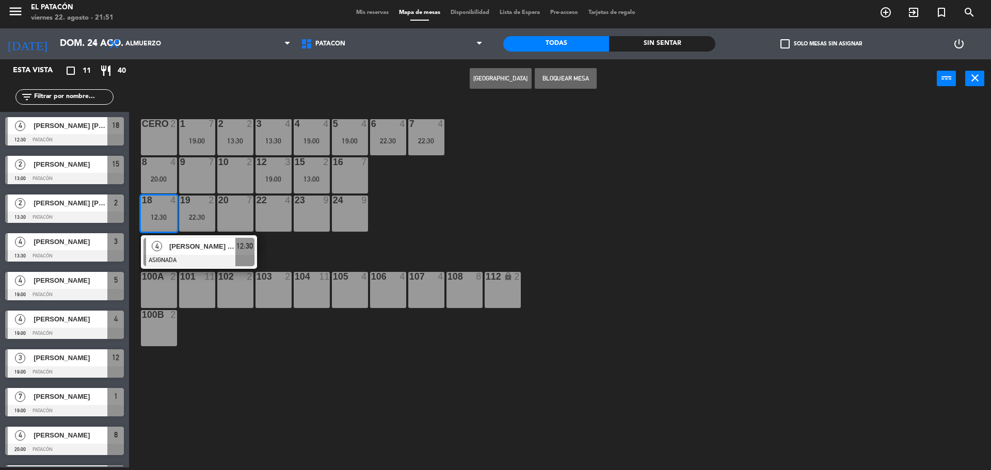
click at [281, 213] on div "22 4" at bounding box center [274, 214] width 36 height 36
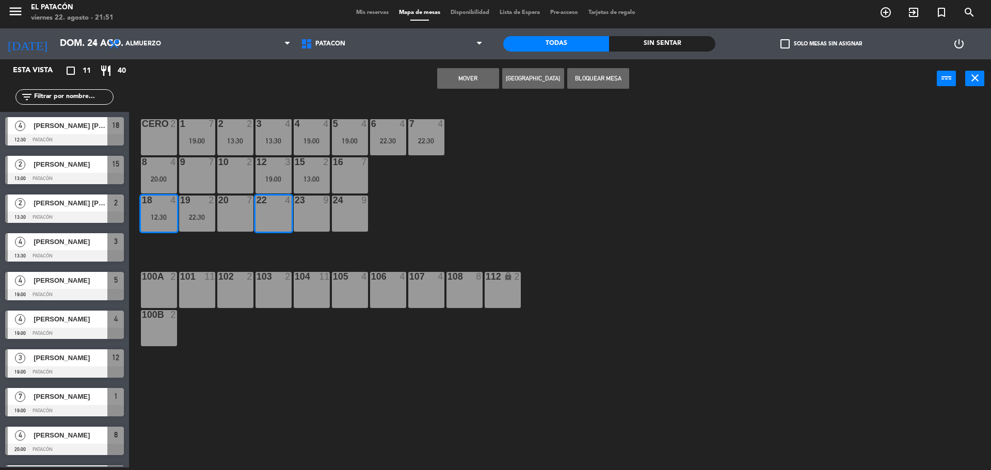
click at [596, 172] on div "1 7 19:00 2 2 13:30 3 4 13:30 4 4 19:00 5 4 19:00 6 4 22:30 7 4 22:30 CERO 2 8 …" at bounding box center [565, 286] width 852 height 370
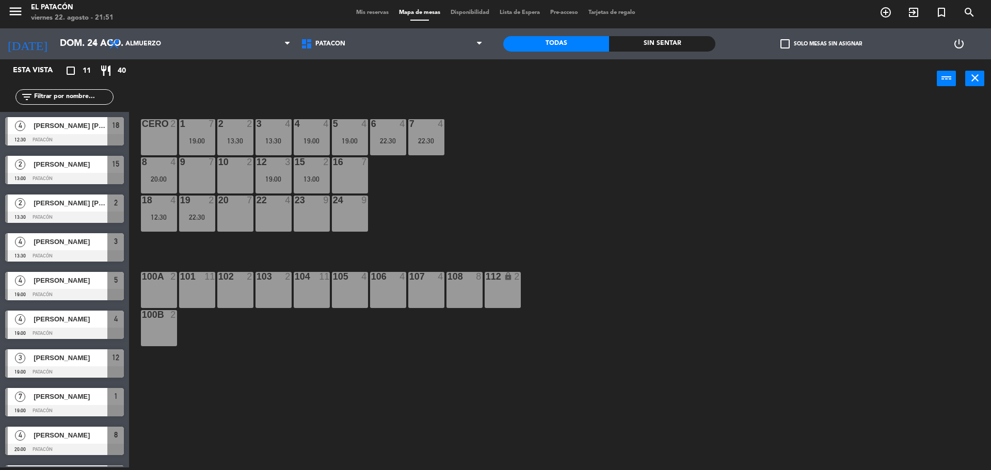
click at [367, 415] on div "1 7 19:00 2 2 13:30 3 4 13:30 4 4 19:00 5 4 19:00 6 4 22:30 7 4 22:30 CERO 2 8 …" at bounding box center [565, 286] width 852 height 370
click at [422, 134] on div "7 4 22:30" at bounding box center [426, 137] width 36 height 36
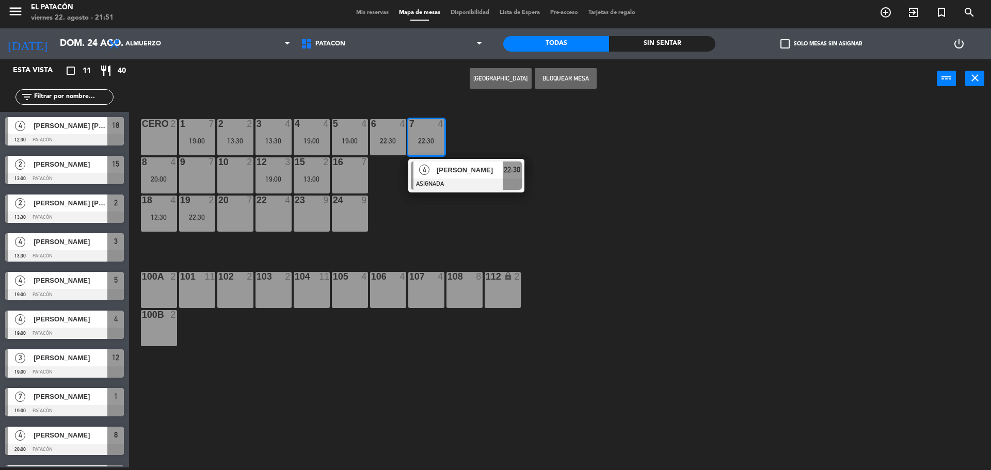
click at [276, 214] on div "22 4" at bounding box center [274, 214] width 36 height 36
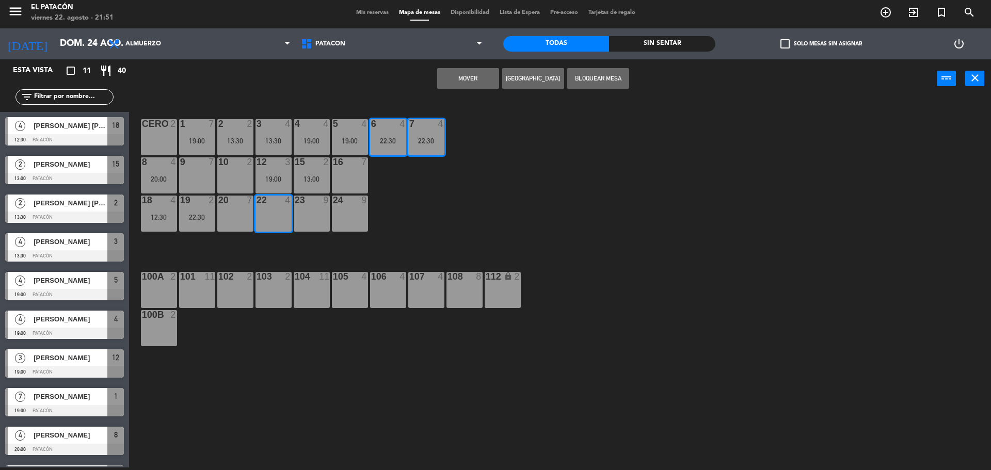
click at [466, 69] on button "Mover" at bounding box center [468, 78] width 62 height 21
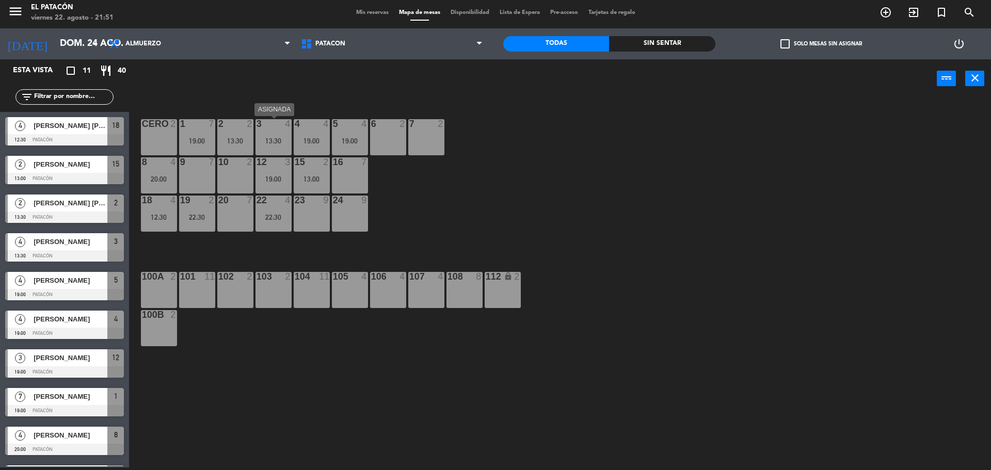
click at [269, 140] on div "13:30" at bounding box center [274, 140] width 36 height 7
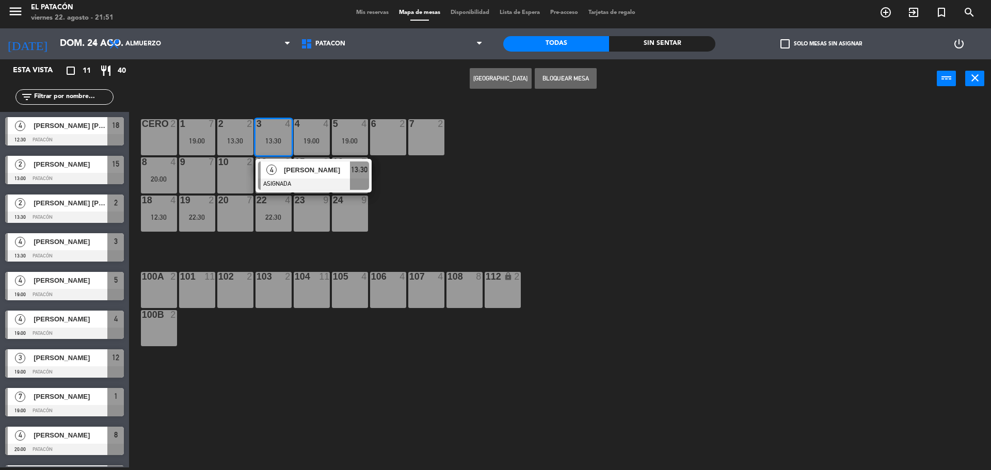
click at [285, 174] on span "[PERSON_NAME]" at bounding box center [317, 170] width 66 height 11
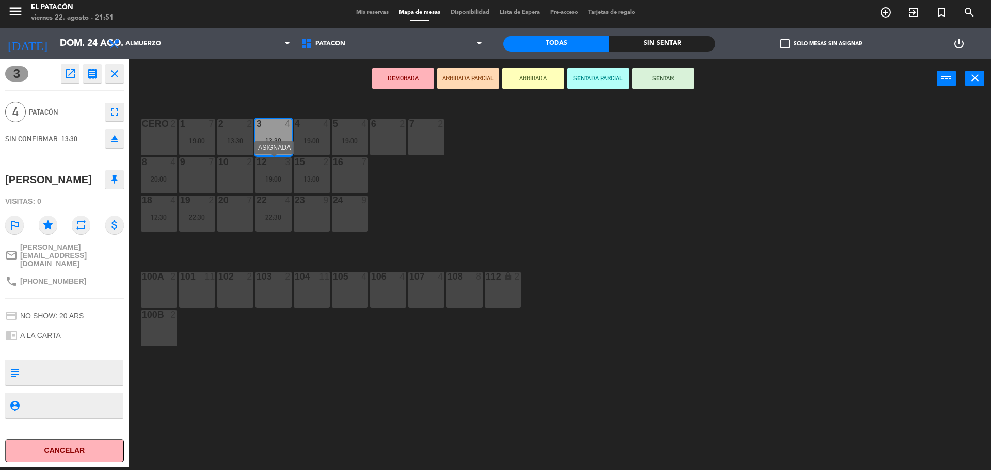
click at [286, 182] on div "19:00" at bounding box center [274, 179] width 36 height 7
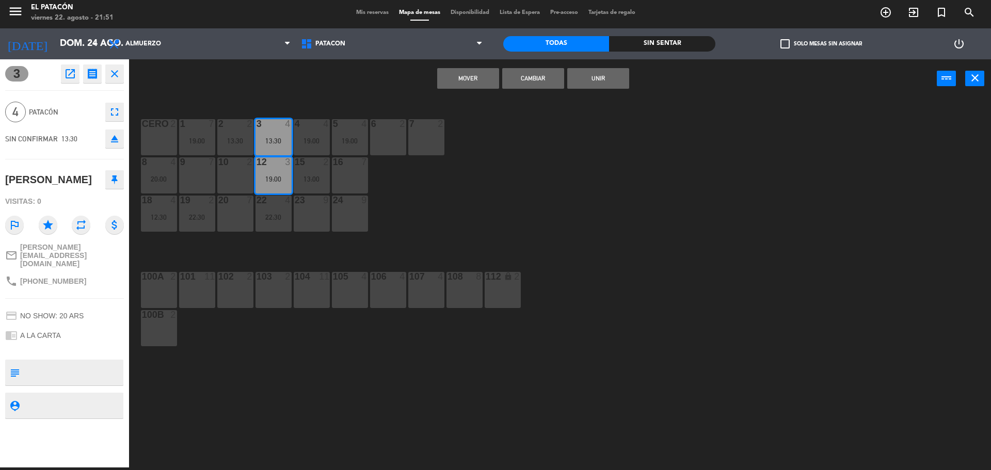
click at [482, 83] on button "Mover" at bounding box center [468, 78] width 62 height 21
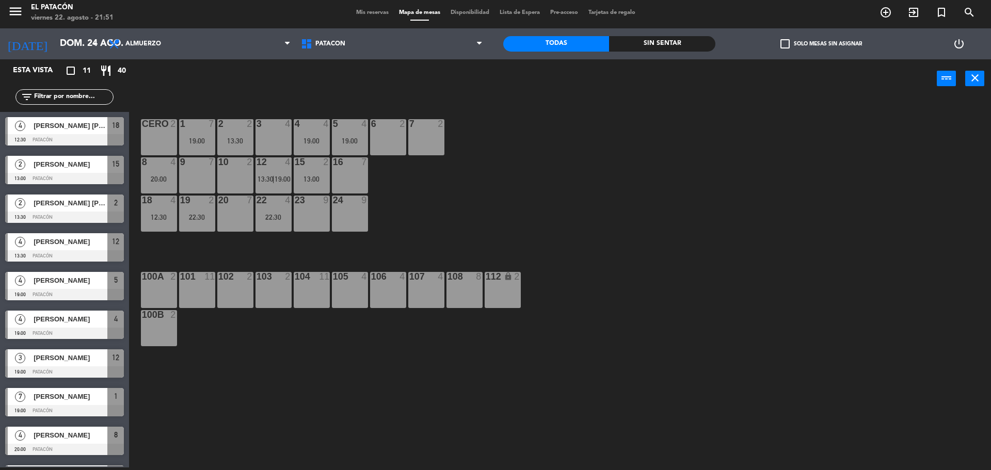
click at [231, 131] on div "2 2 13:30" at bounding box center [235, 137] width 36 height 36
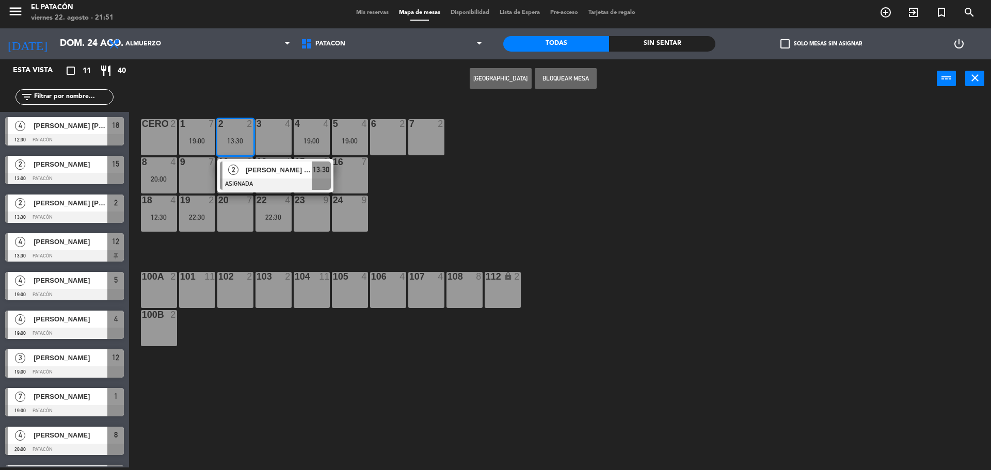
click at [427, 137] on div "7 2" at bounding box center [426, 137] width 36 height 36
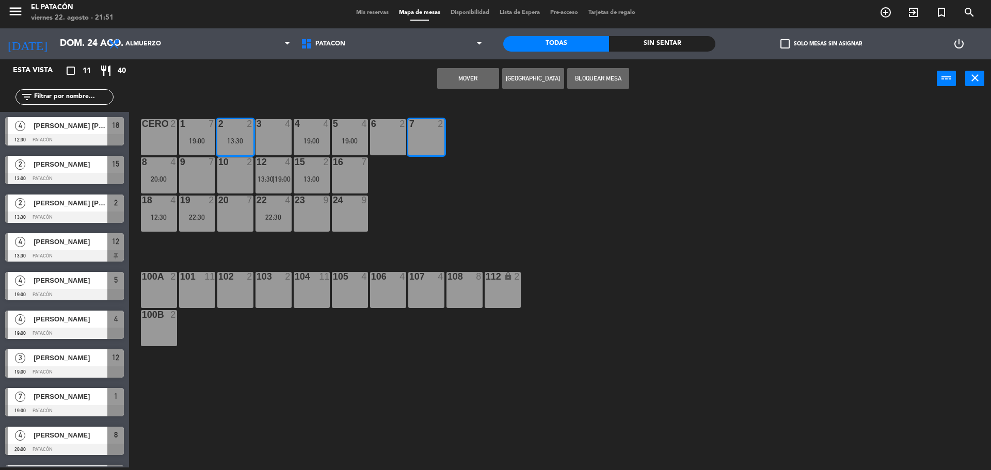
click at [464, 68] on button "Mover" at bounding box center [468, 78] width 62 height 21
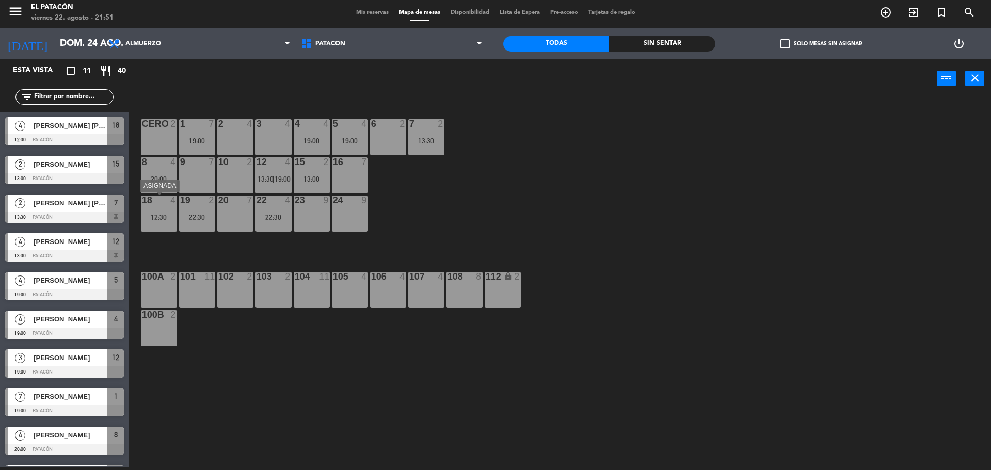
click at [158, 210] on div "18 4 12:30" at bounding box center [159, 214] width 36 height 36
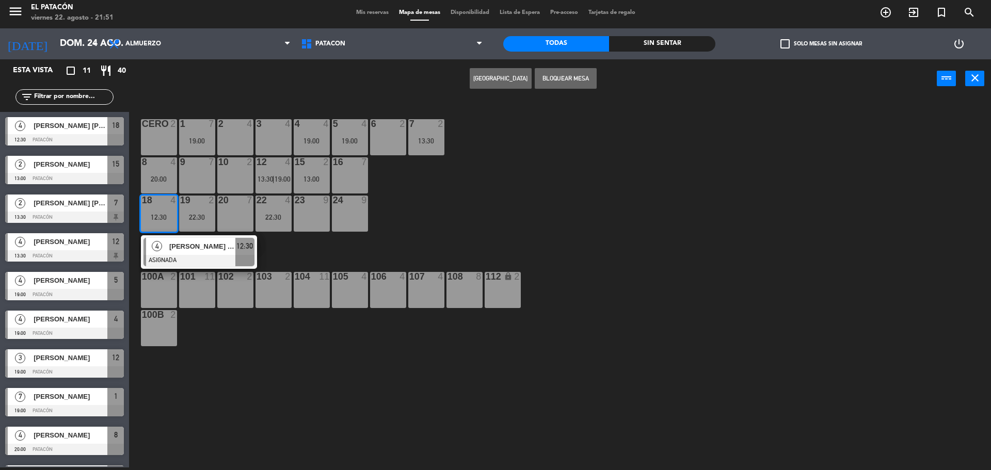
click at [269, 139] on div "3 4" at bounding box center [274, 137] width 36 height 36
click at [486, 76] on button "Mover" at bounding box center [468, 78] width 62 height 21
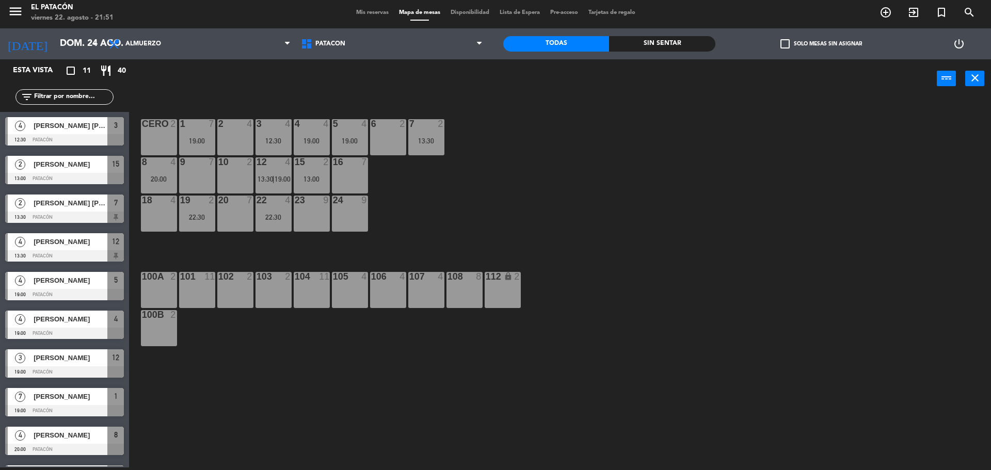
click at [191, 226] on div "19 2 22:30" at bounding box center [197, 214] width 36 height 36
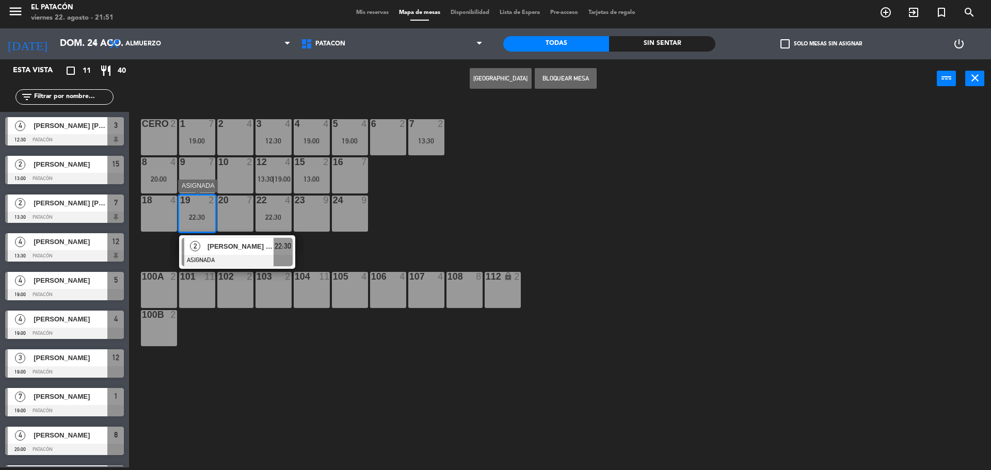
click at [201, 241] on div "2" at bounding box center [195, 246] width 22 height 17
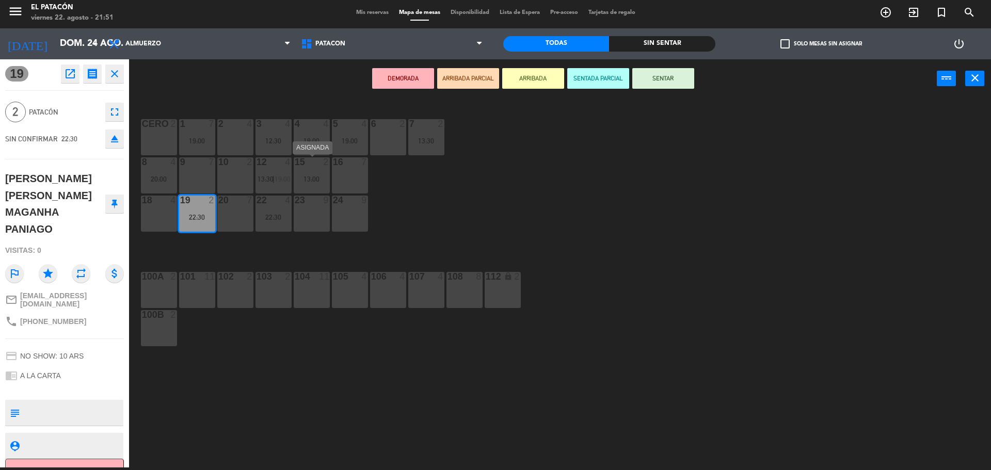
click at [316, 164] on div at bounding box center [311, 161] width 17 height 9
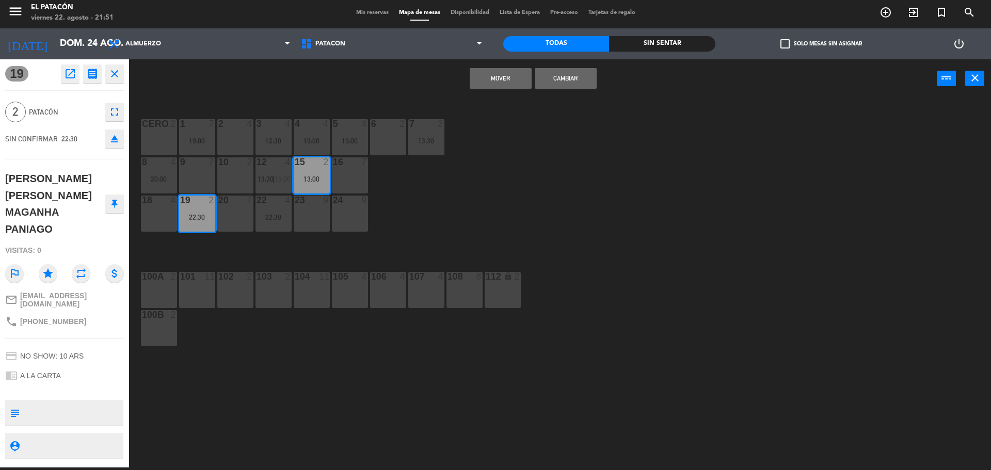
click at [497, 69] on button "Mover" at bounding box center [501, 78] width 62 height 21
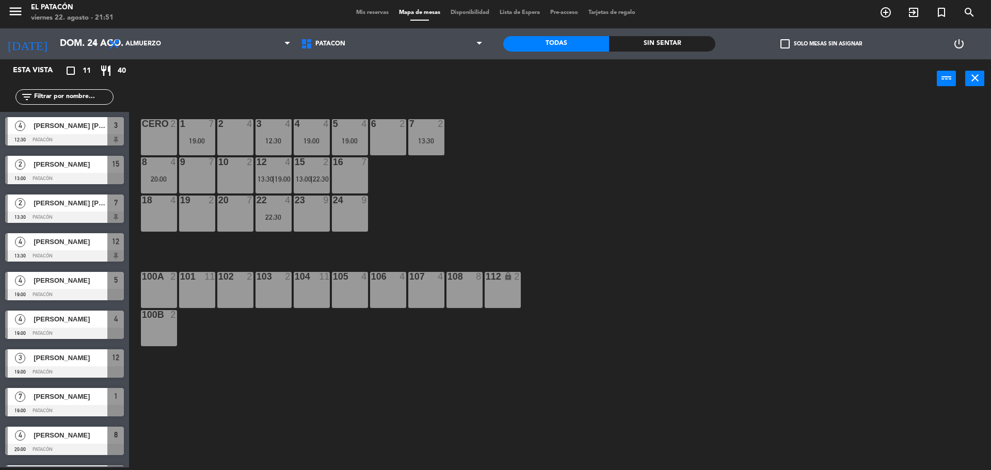
scroll to position [71, 0]
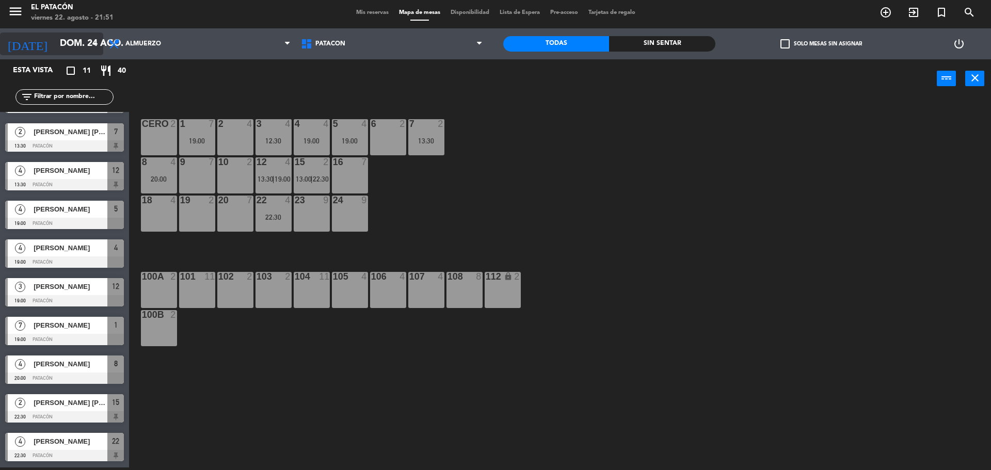
click at [85, 45] on input "dom. 24 ago." at bounding box center [115, 44] width 120 height 21
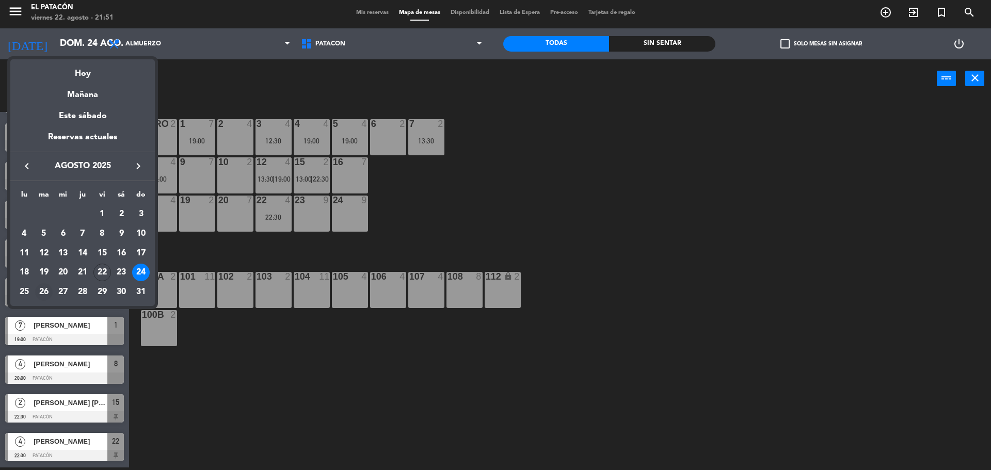
click at [42, 289] on div "26" at bounding box center [44, 292] width 18 height 18
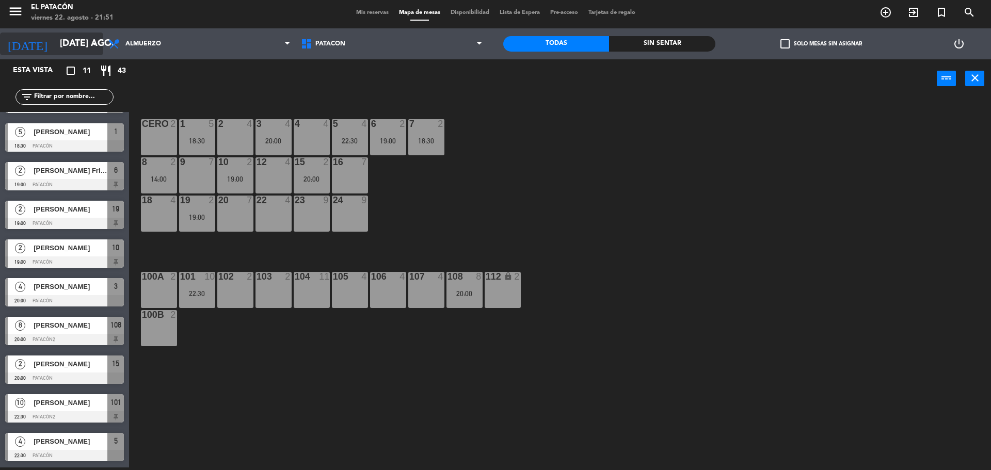
click at [77, 40] on input "[DATE] ago." at bounding box center [115, 44] width 120 height 21
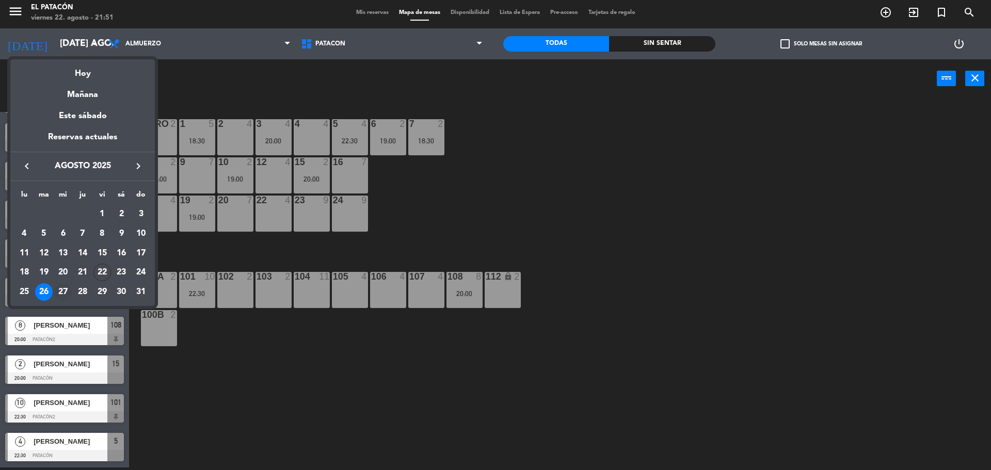
click at [67, 288] on div "27" at bounding box center [63, 292] width 18 height 18
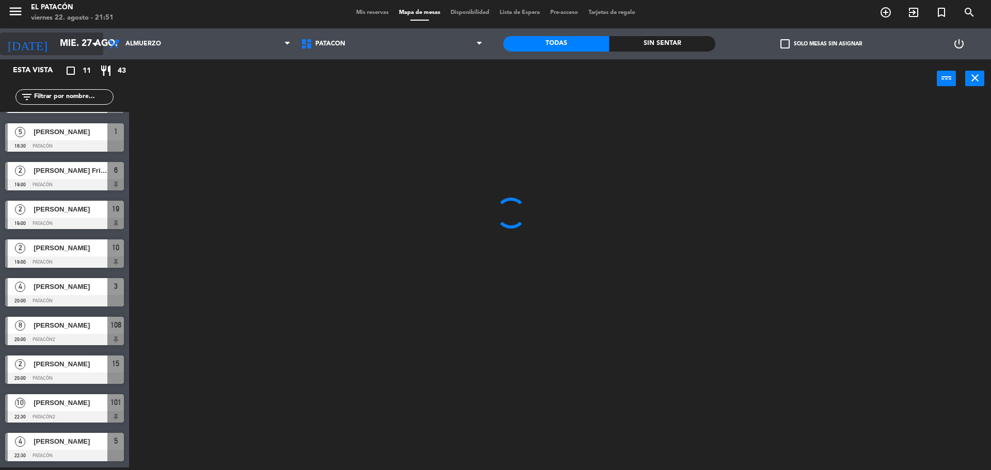
scroll to position [0, 0]
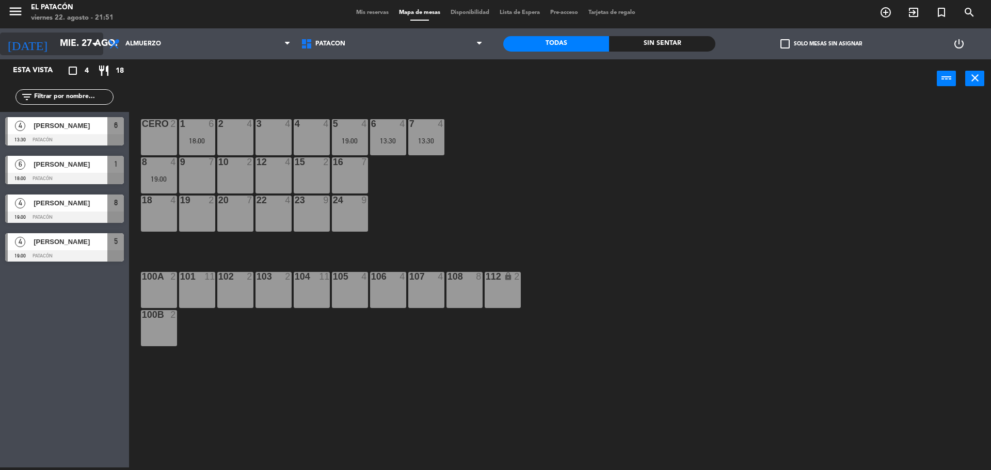
click at [76, 40] on input "mié. 27 ago." at bounding box center [115, 44] width 120 height 21
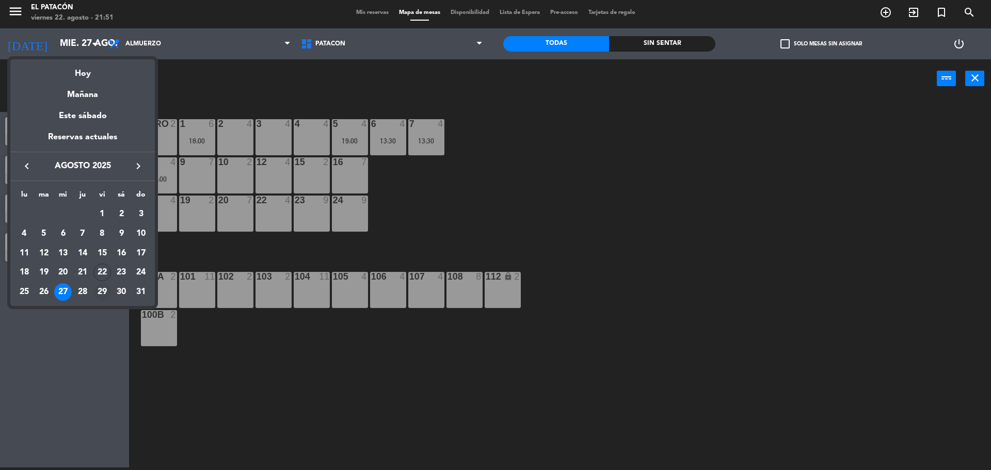
click at [93, 290] on td "29" at bounding box center [102, 292] width 20 height 20
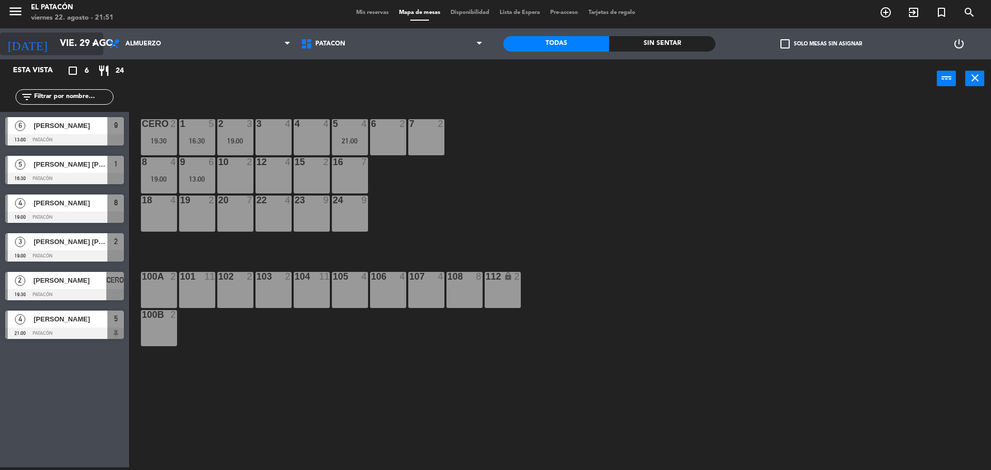
click at [71, 40] on input "vie. 29 ago." at bounding box center [115, 44] width 120 height 21
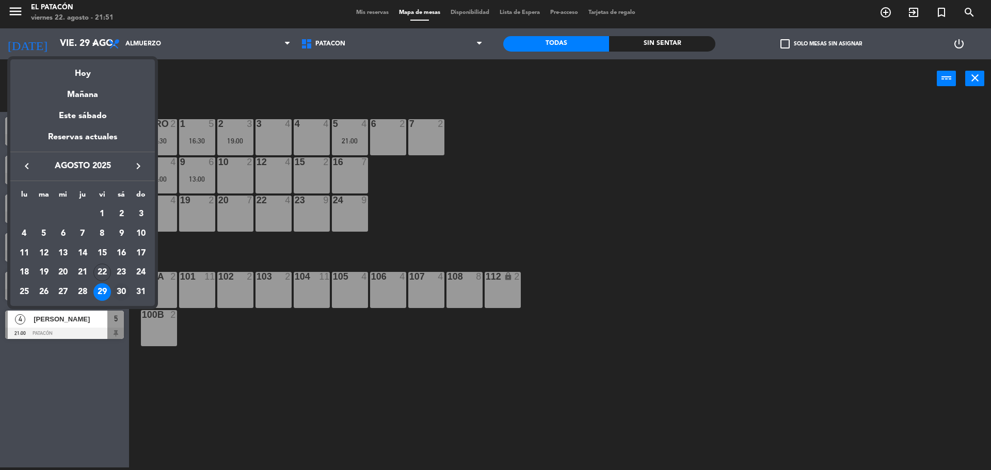
click at [123, 293] on div "30" at bounding box center [122, 292] width 18 height 18
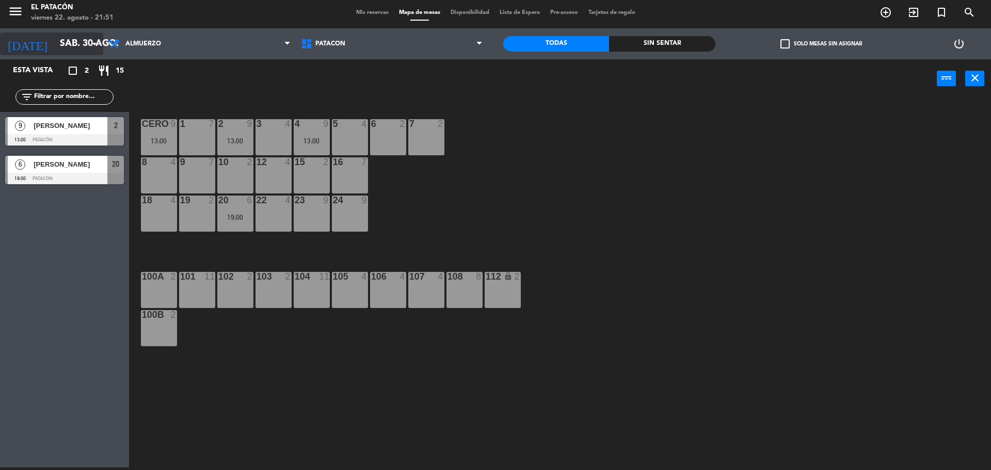
click at [71, 43] on input "sáb. 30 ago." at bounding box center [115, 44] width 120 height 21
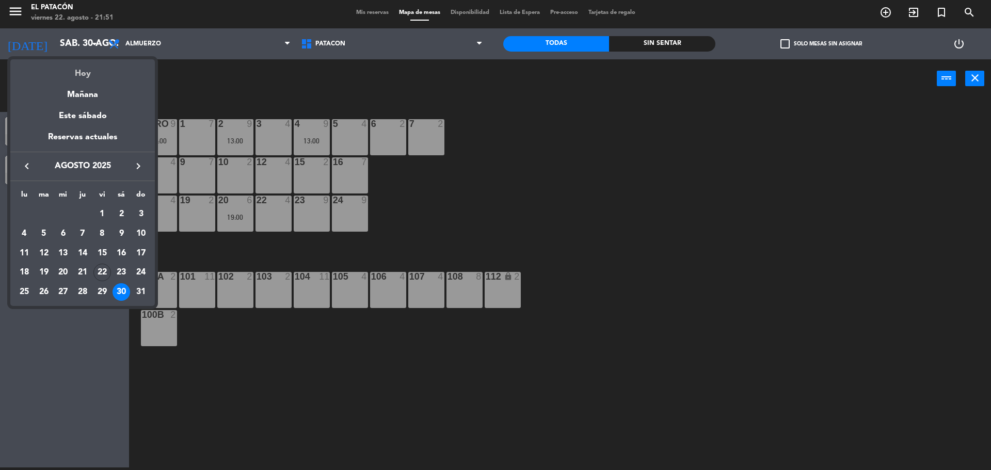
click at [78, 71] on div "Hoy" at bounding box center [82, 69] width 145 height 21
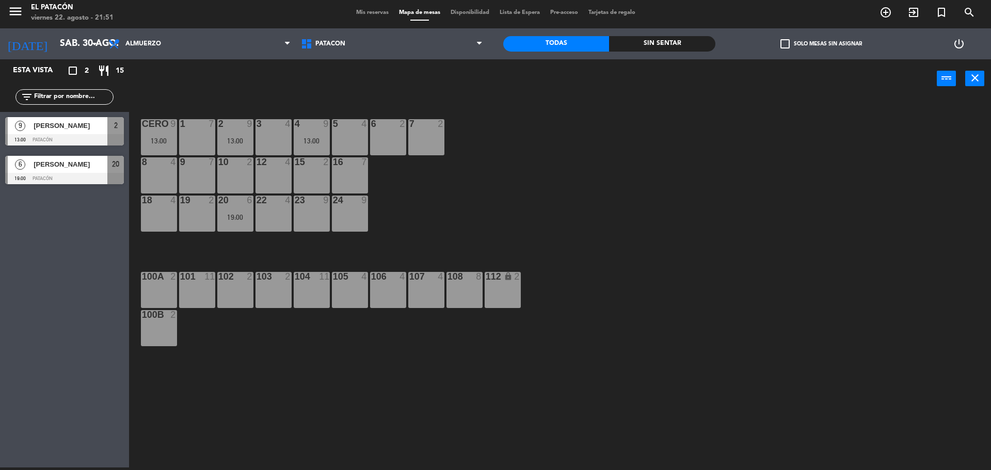
type input "vie. 22 ago."
